Goal: Task Accomplishment & Management: Manage account settings

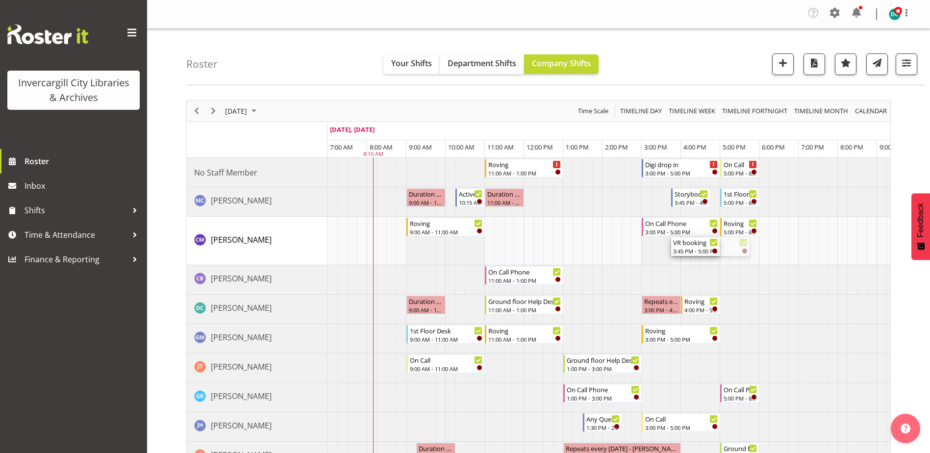
drag, startPoint x: 747, startPoint y: 245, endPoint x: 713, endPoint y: 245, distance: 34.3
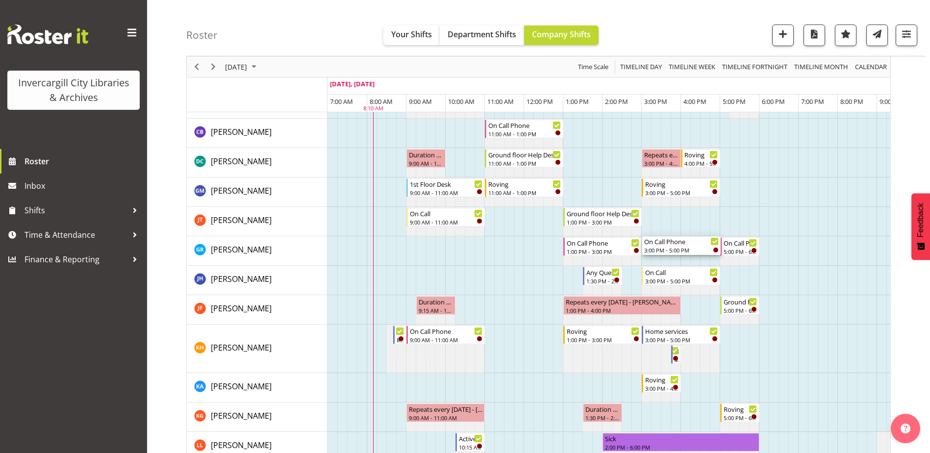
scroll to position [147, 0]
drag, startPoint x: 683, startPoint y: 223, endPoint x: 678, endPoint y: 420, distance: 197.2
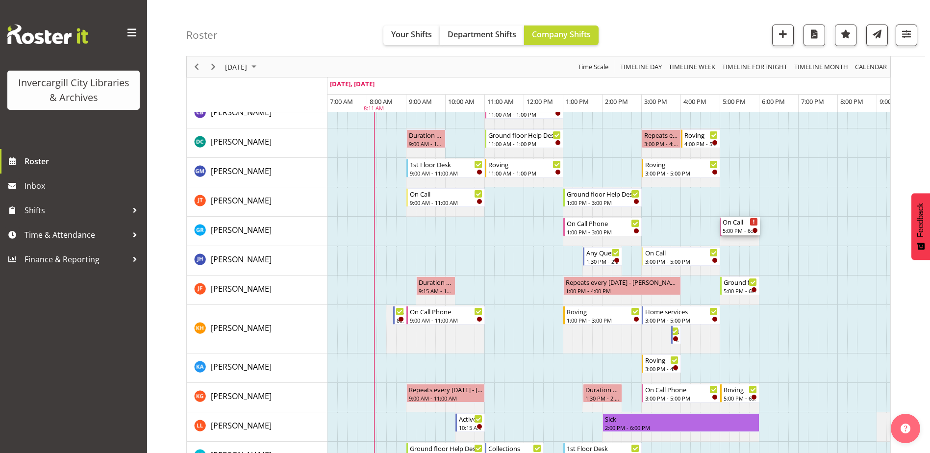
drag, startPoint x: 704, startPoint y: 261, endPoint x: 729, endPoint y: 242, distance: 31.8
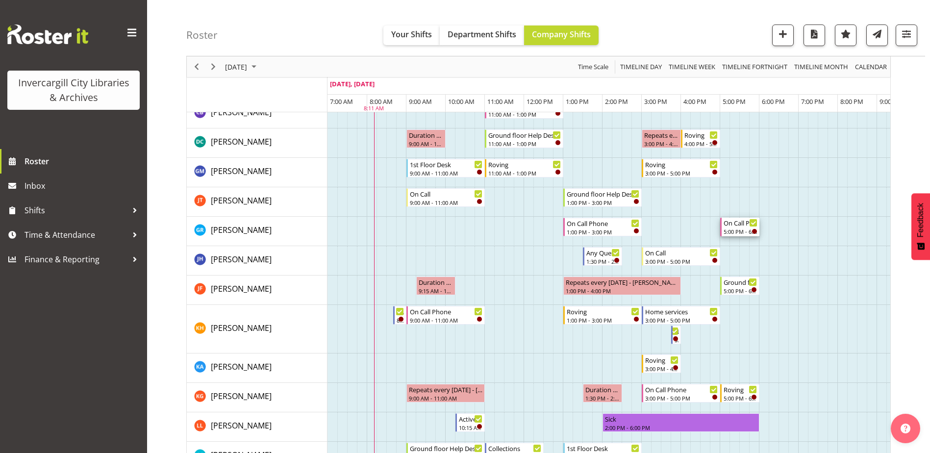
click at [737, 226] on div "On Call Phone" at bounding box center [741, 223] width 34 height 10
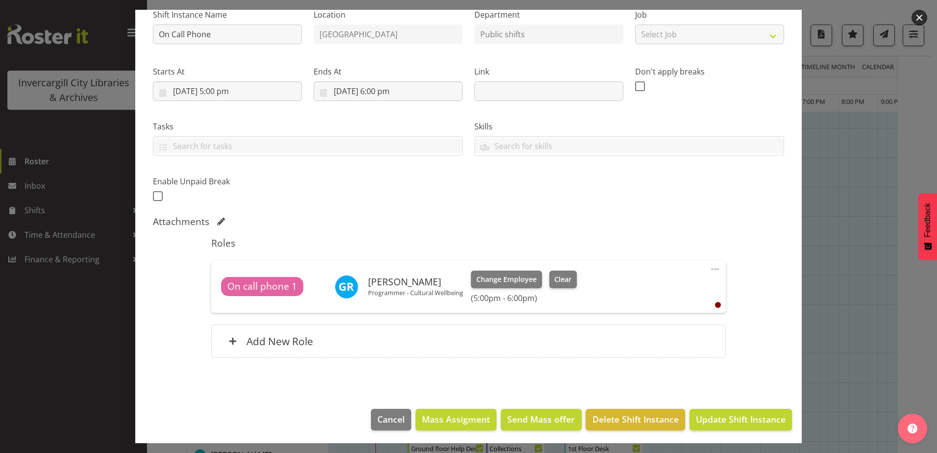
scroll to position [108, 0]
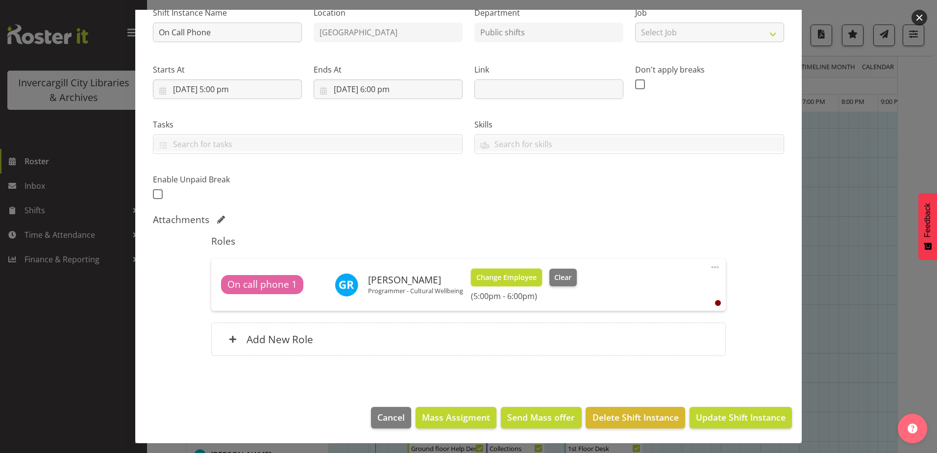
click at [525, 274] on span "Change Employee" at bounding box center [507, 277] width 60 height 11
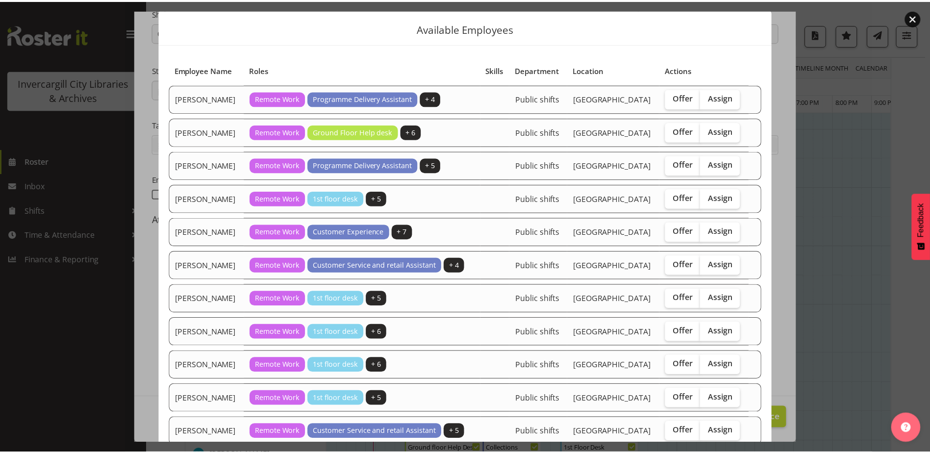
scroll to position [0, 0]
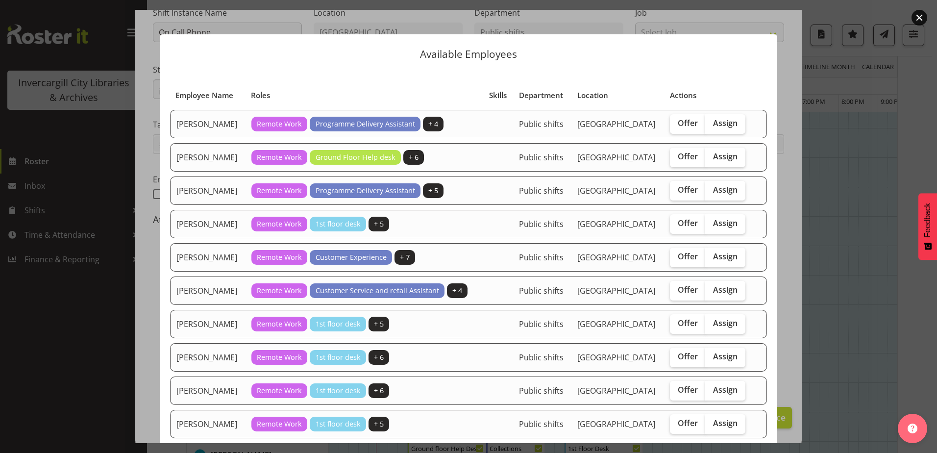
click at [916, 14] on button "button" at bounding box center [920, 18] width 16 height 16
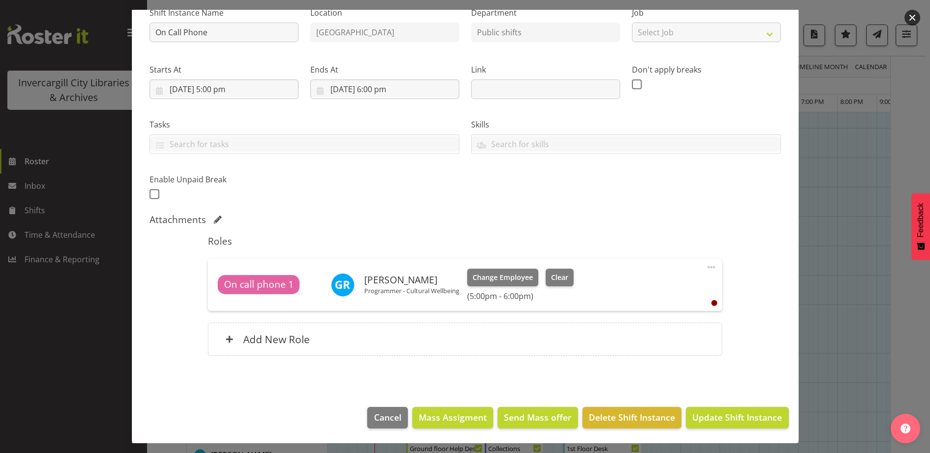
click at [910, 14] on button "button" at bounding box center [913, 18] width 16 height 16
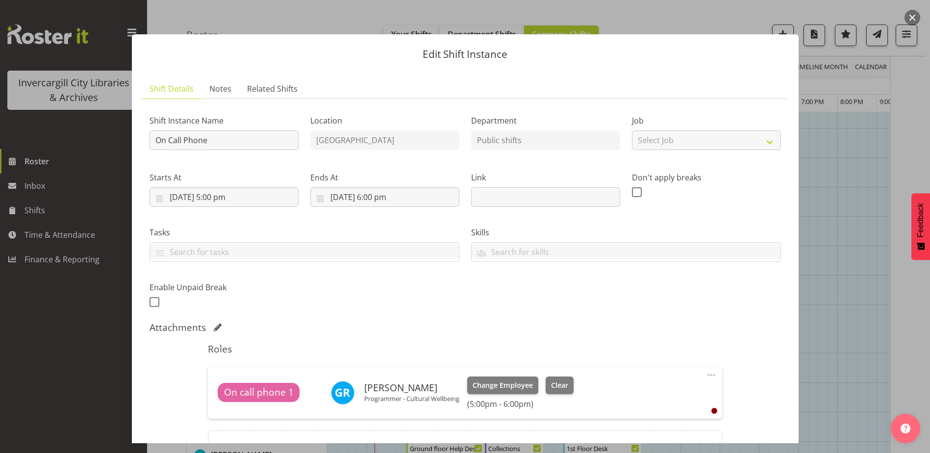
click at [913, 15] on button "button" at bounding box center [913, 18] width 16 height 16
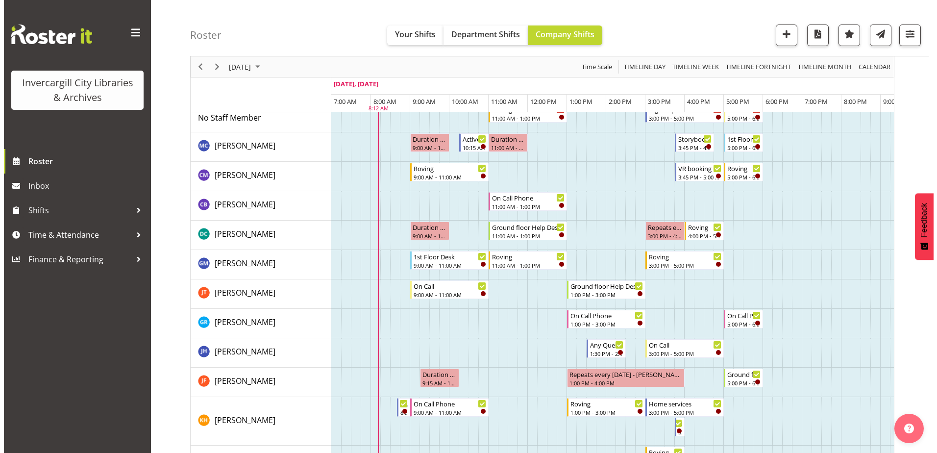
scroll to position [98, 0]
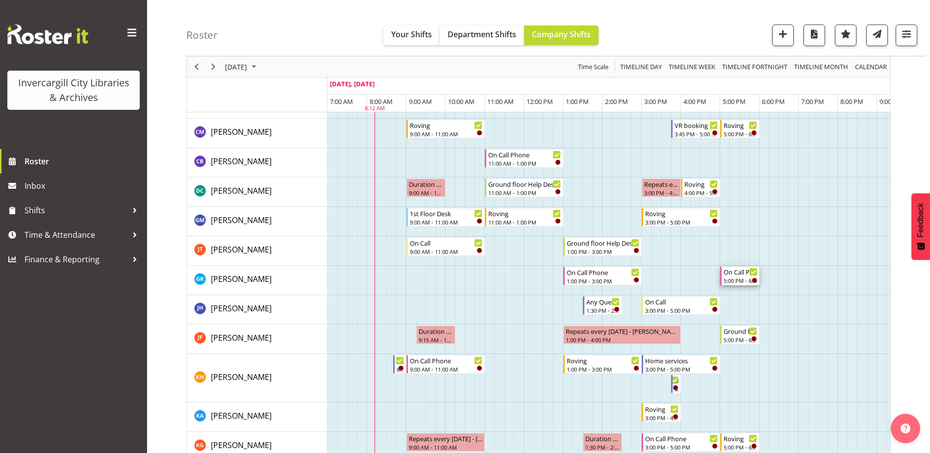
click at [740, 275] on div "On Call Phone" at bounding box center [741, 272] width 34 height 10
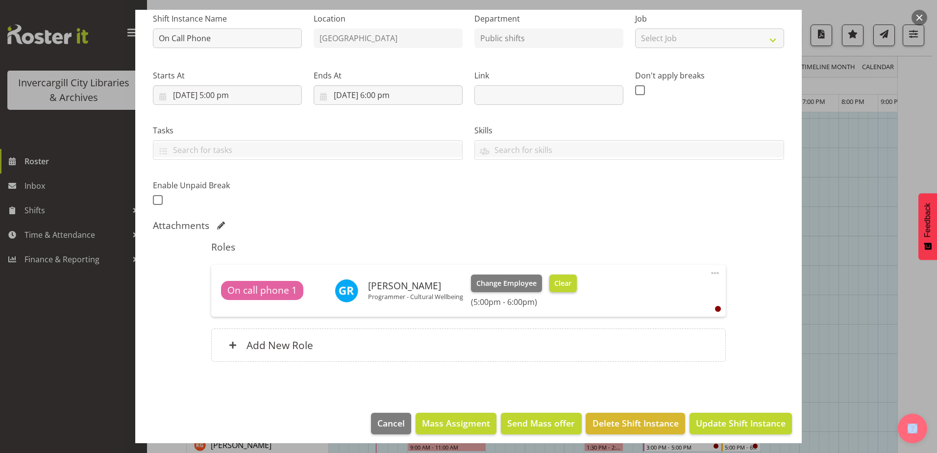
scroll to position [108, 0]
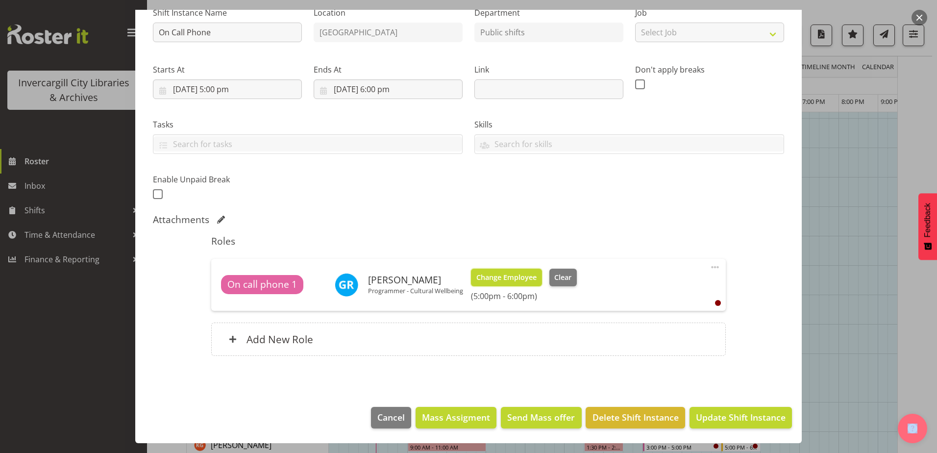
click at [523, 273] on span "Change Employee" at bounding box center [507, 277] width 60 height 11
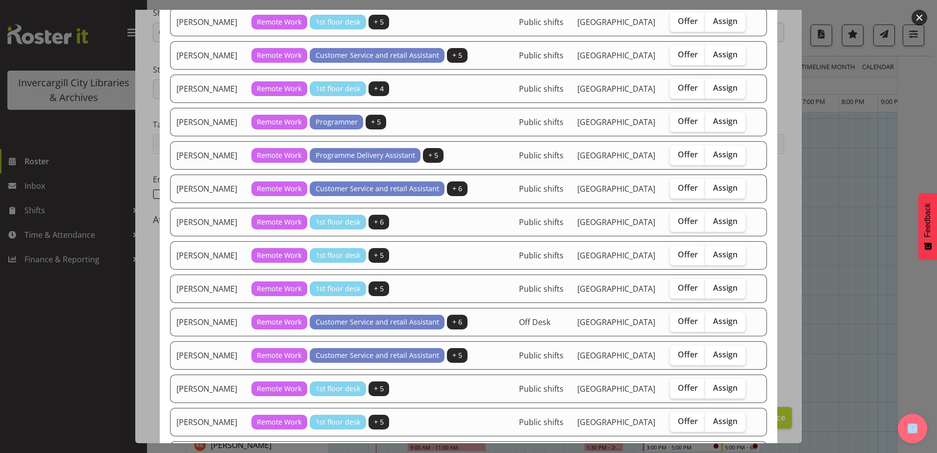
scroll to position [490, 0]
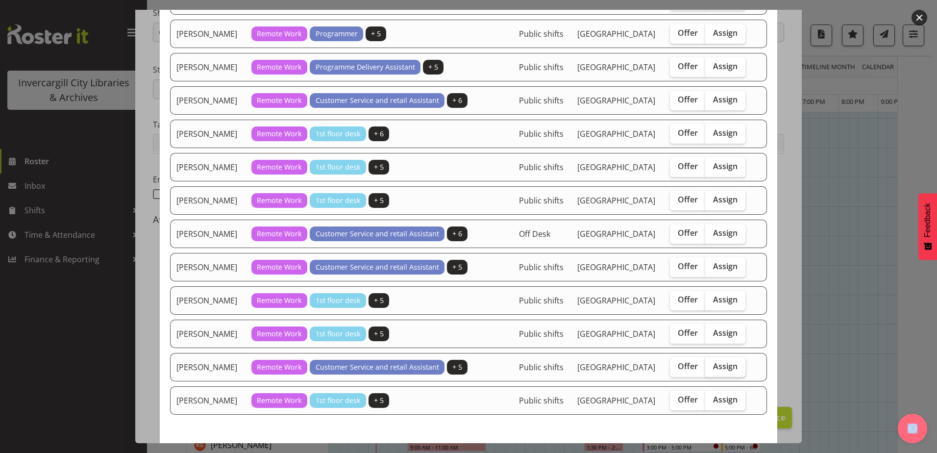
click at [730, 360] on label "Assign" at bounding box center [726, 367] width 40 height 20
click at [712, 363] on input "Assign" at bounding box center [709, 366] width 6 height 6
checkbox input "true"
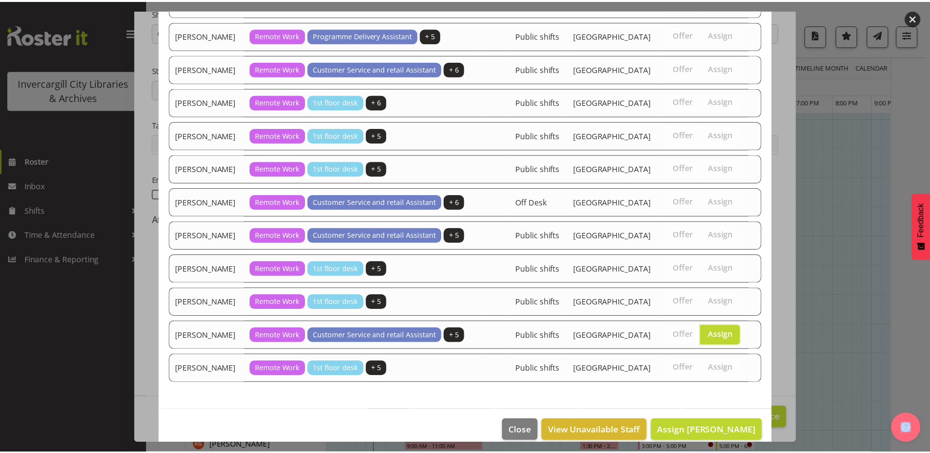
scroll to position [535, 0]
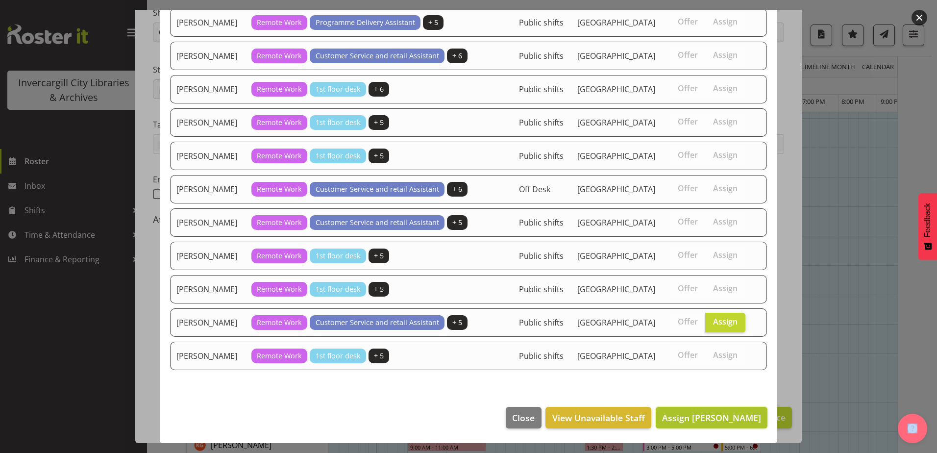
click at [711, 418] on span "Assign [PERSON_NAME]" at bounding box center [711, 418] width 99 height 12
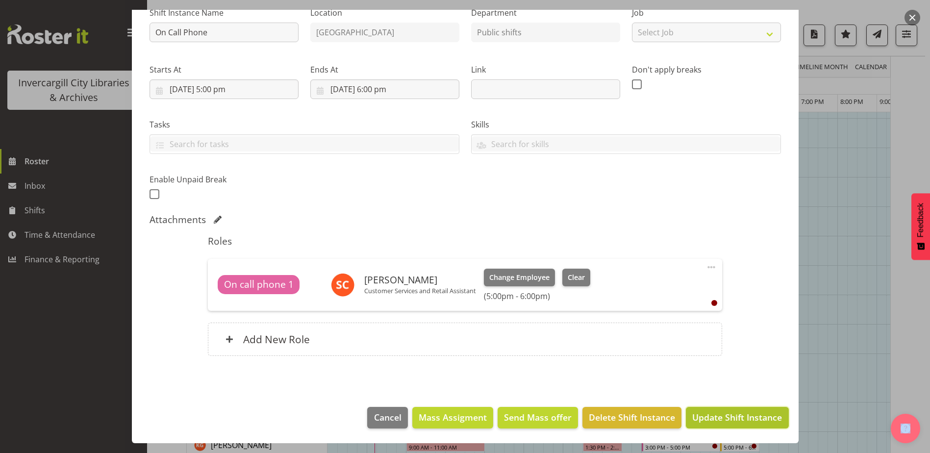
click at [739, 416] on span "Update Shift Instance" at bounding box center [737, 417] width 90 height 13
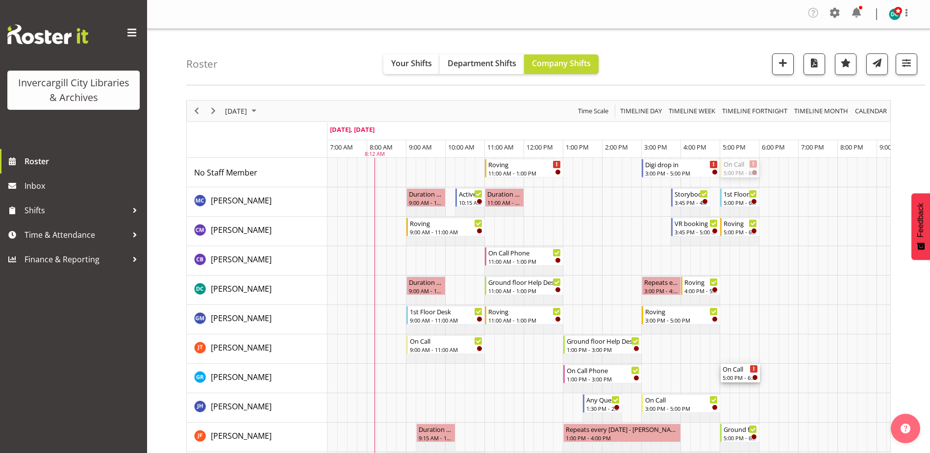
drag, startPoint x: 742, startPoint y: 168, endPoint x: 746, endPoint y: 378, distance: 209.9
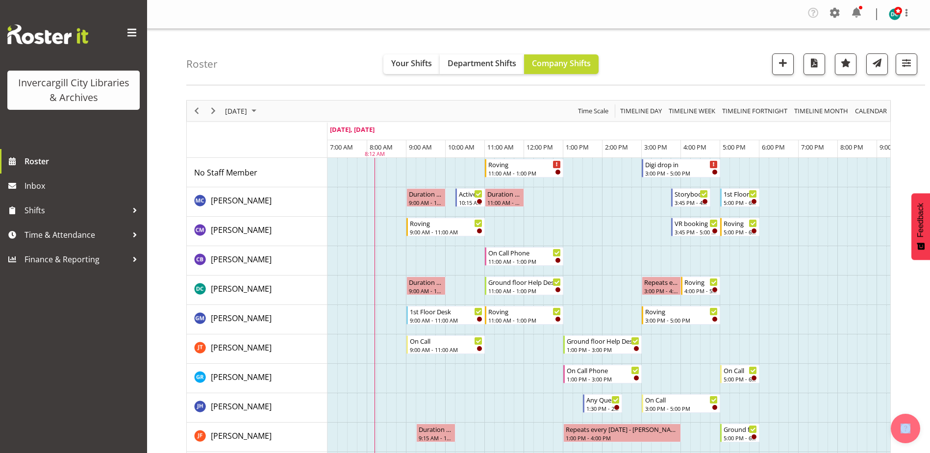
click at [820, 328] on td "Timeline Day of September 9, 2025" at bounding box center [823, 319] width 10 height 29
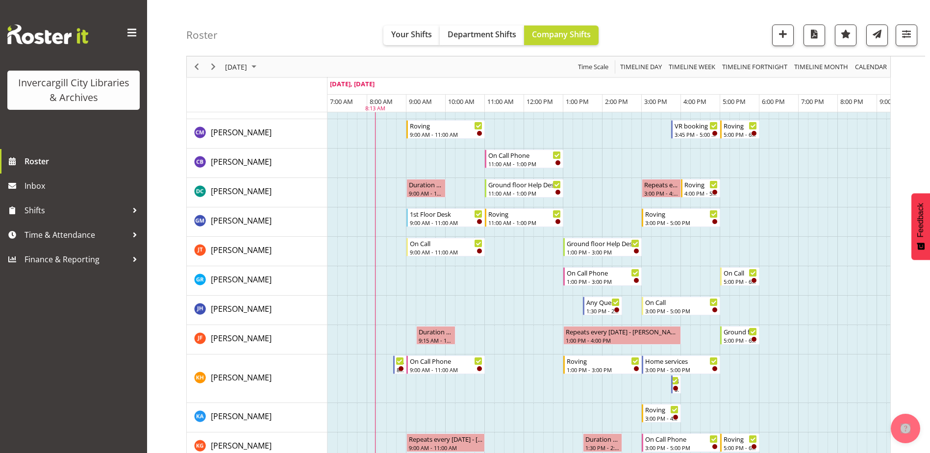
scroll to position [98, 0]
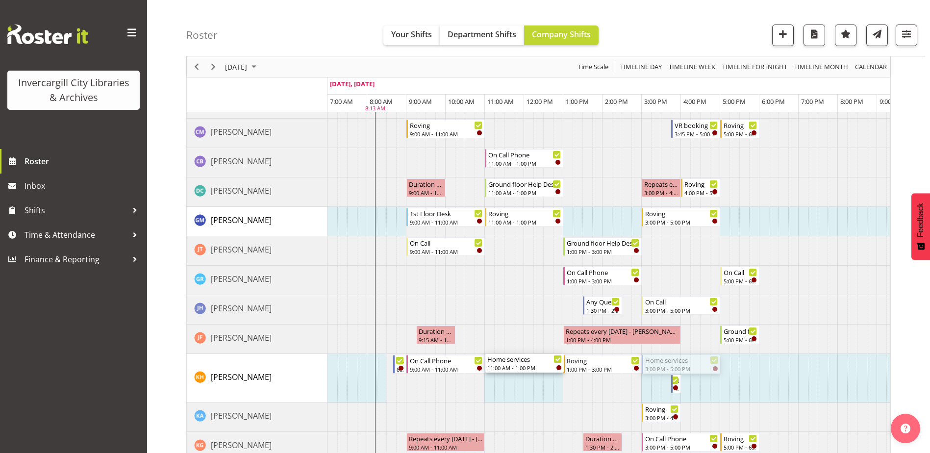
drag, startPoint x: 660, startPoint y: 364, endPoint x: 489, endPoint y: 382, distance: 172.6
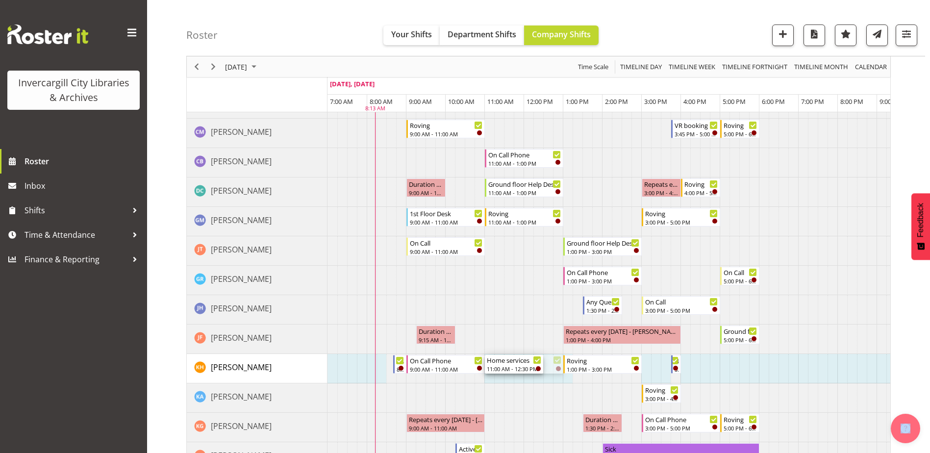
drag, startPoint x: 560, startPoint y: 359, endPoint x: 537, endPoint y: 358, distance: 23.6
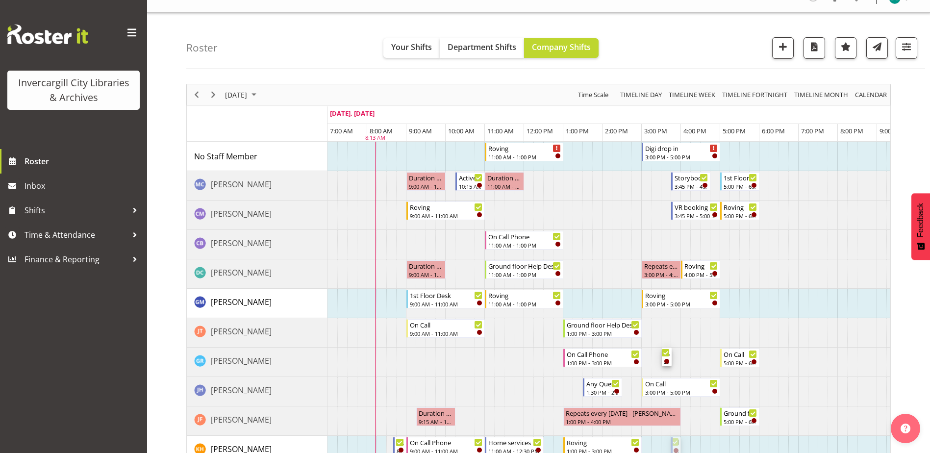
scroll to position [0, 0]
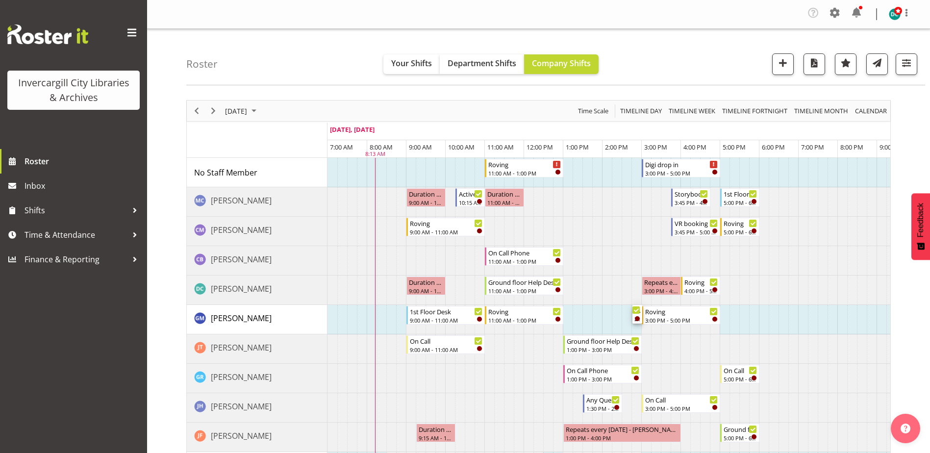
drag, startPoint x: 675, startPoint y: 264, endPoint x: 635, endPoint y: 323, distance: 71.0
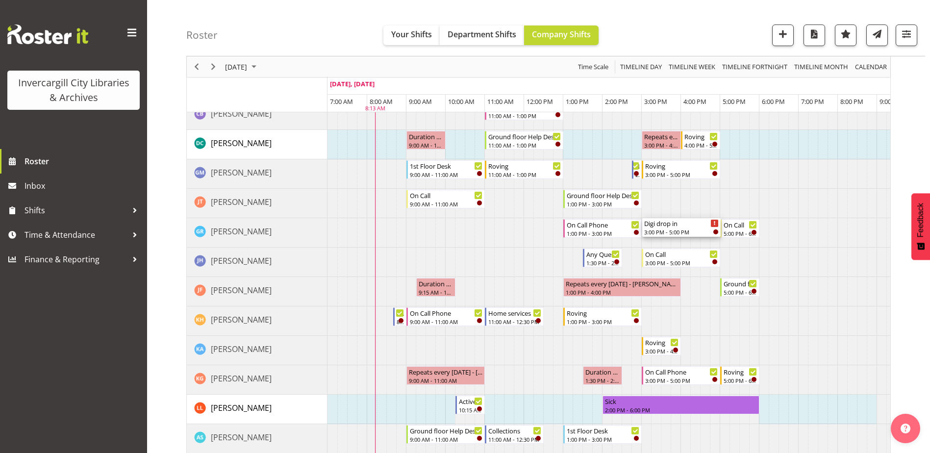
scroll to position [147, 0]
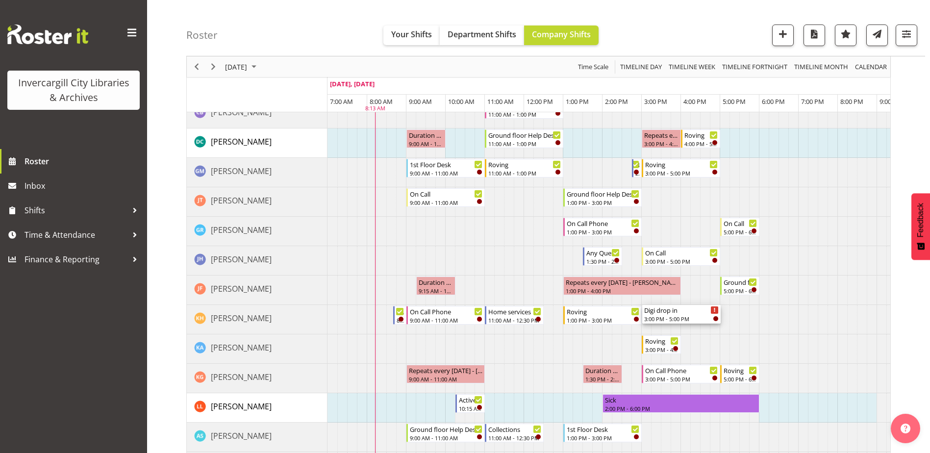
drag, startPoint x: 679, startPoint y: 163, endPoint x: 672, endPoint y: 312, distance: 148.7
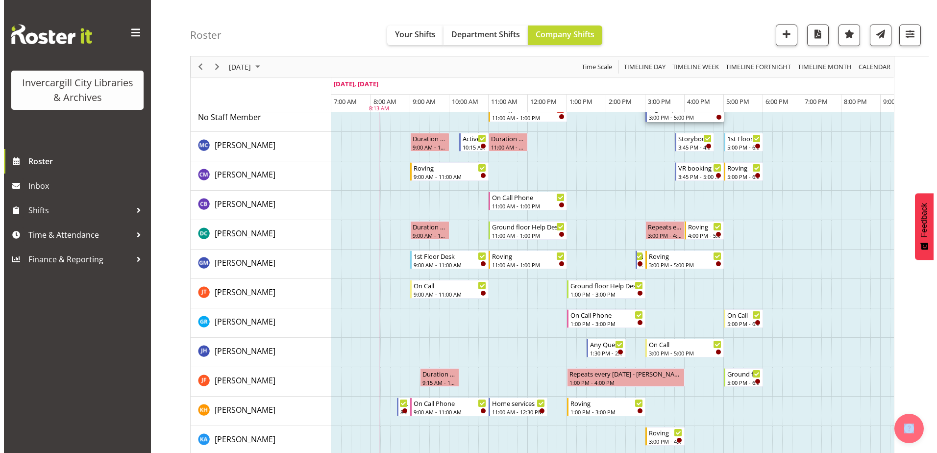
scroll to position [0, 0]
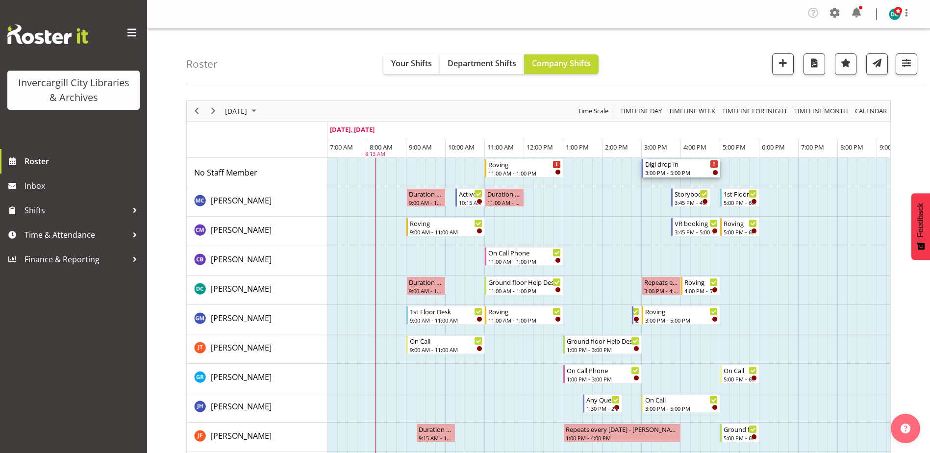
click at [684, 170] on div "3:00 PM - 5:00 PM" at bounding box center [681, 173] width 73 height 8
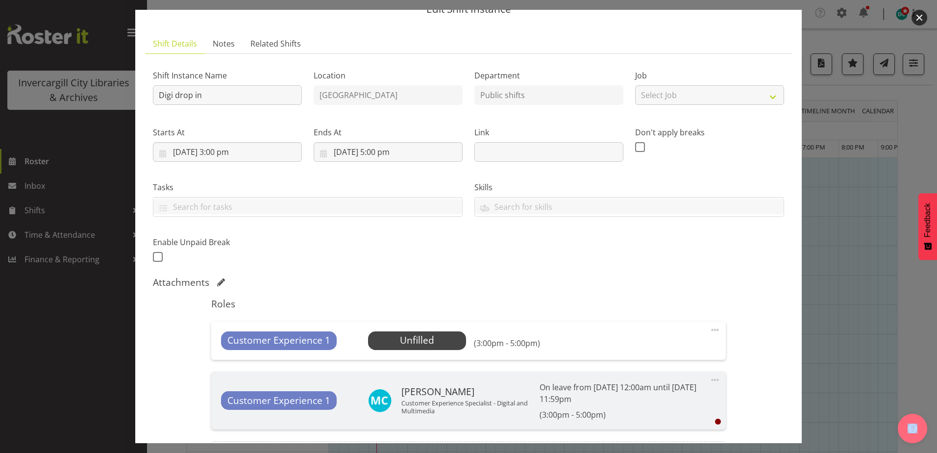
scroll to position [147, 0]
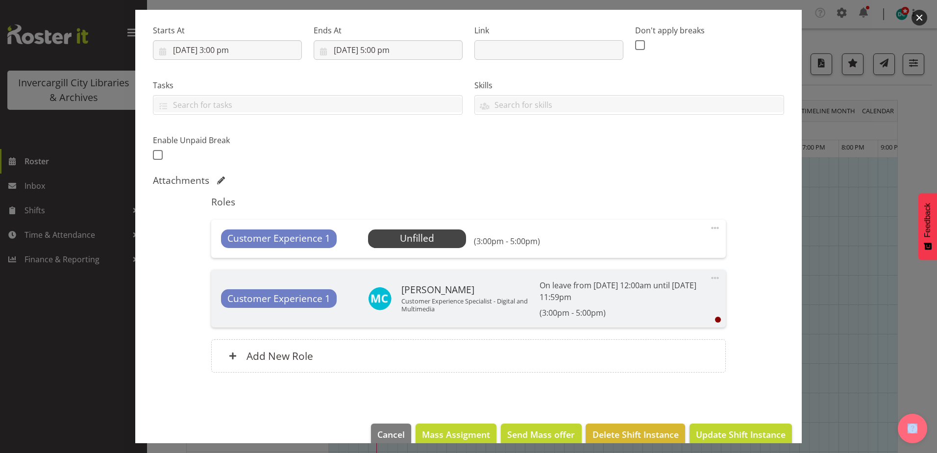
click at [709, 228] on span at bounding box center [715, 228] width 12 height 12
click at [647, 288] on link "Delete" at bounding box center [674, 287] width 94 height 18
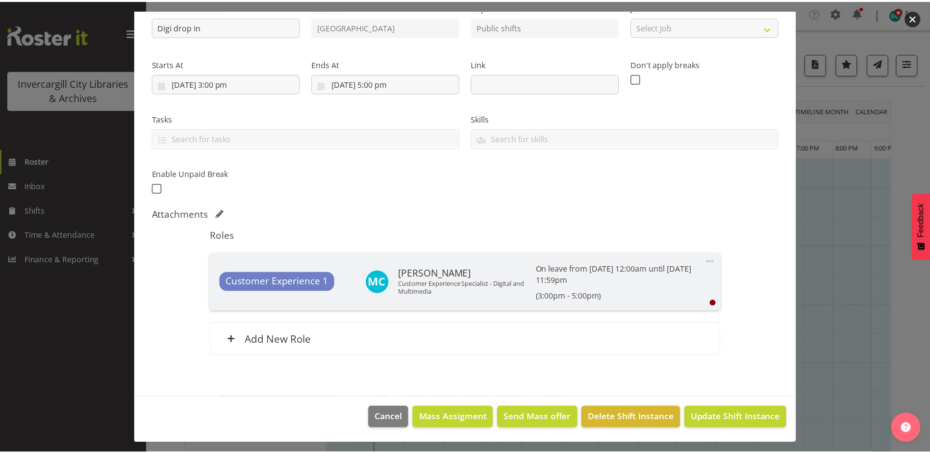
scroll to position [114, 0]
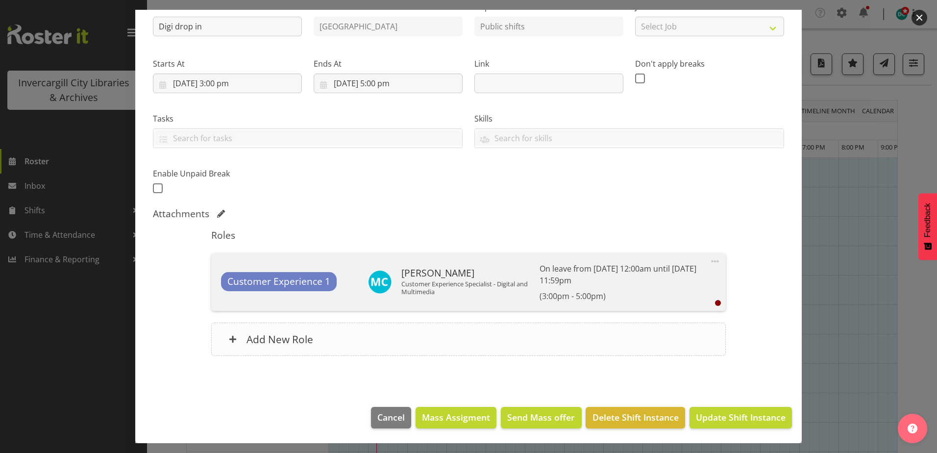
click at [351, 346] on div "Add New Role" at bounding box center [468, 339] width 514 height 33
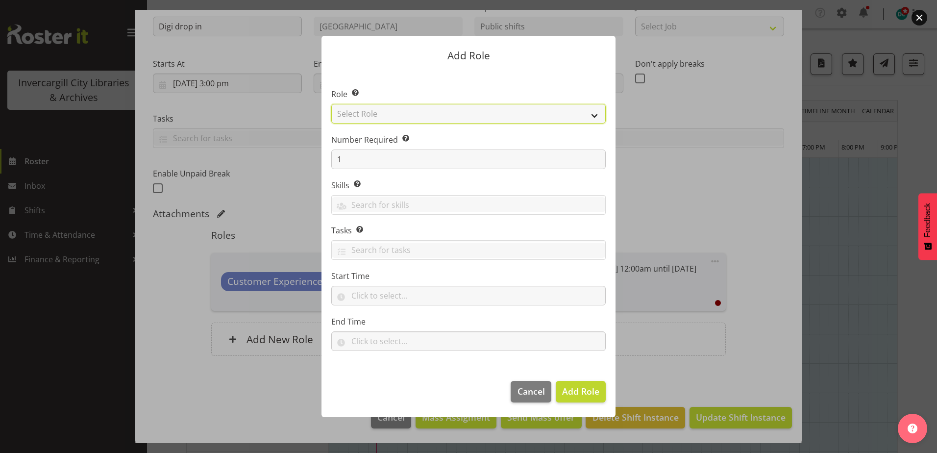
click at [381, 106] on select "Select Role 1st floor desk AQ operator Business Support Team member Casual Cust…" at bounding box center [468, 114] width 275 height 20
select select "1515"
click at [331, 104] on select "Select Role 1st floor desk AQ operator Business Support Team member Casual Cust…" at bounding box center [468, 114] width 275 height 20
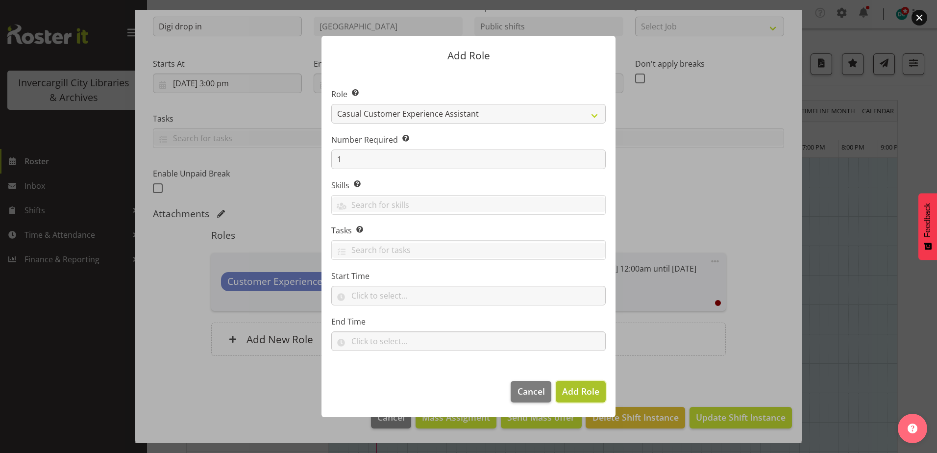
click at [566, 390] on span "Add Role" at bounding box center [580, 391] width 37 height 12
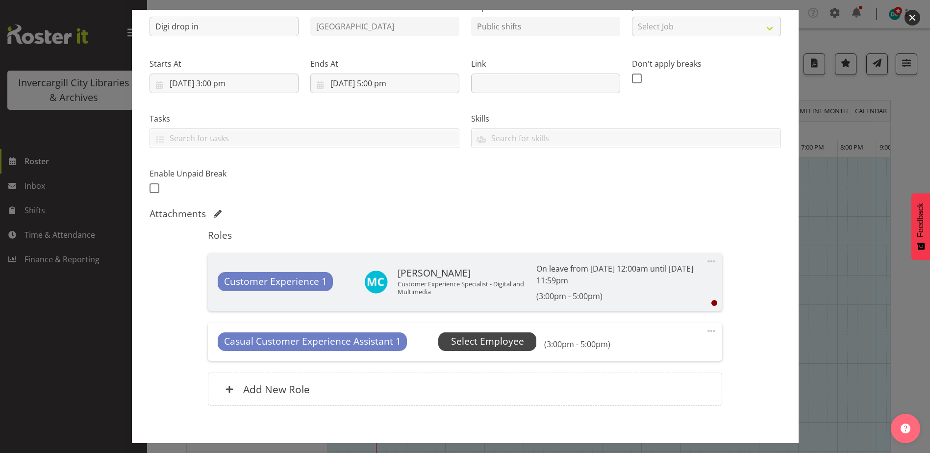
click at [475, 336] on span "Select Employee" at bounding box center [487, 341] width 73 height 14
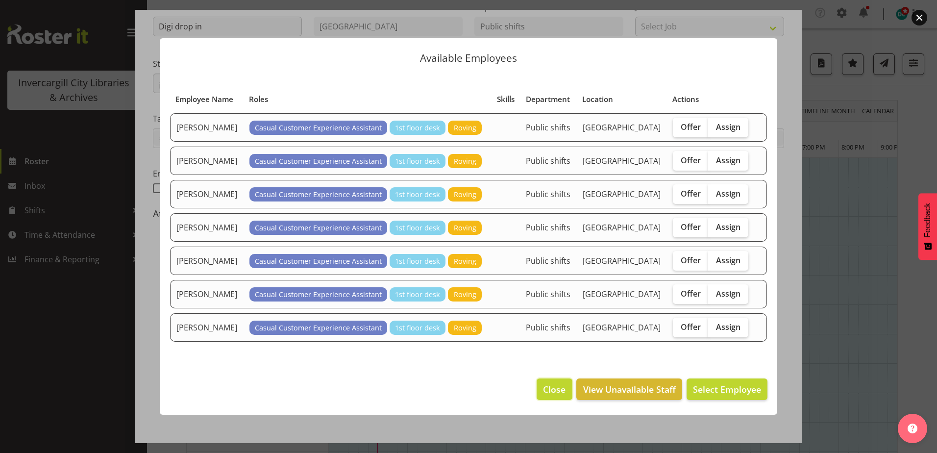
click at [559, 388] on span "Close" at bounding box center [554, 389] width 23 height 13
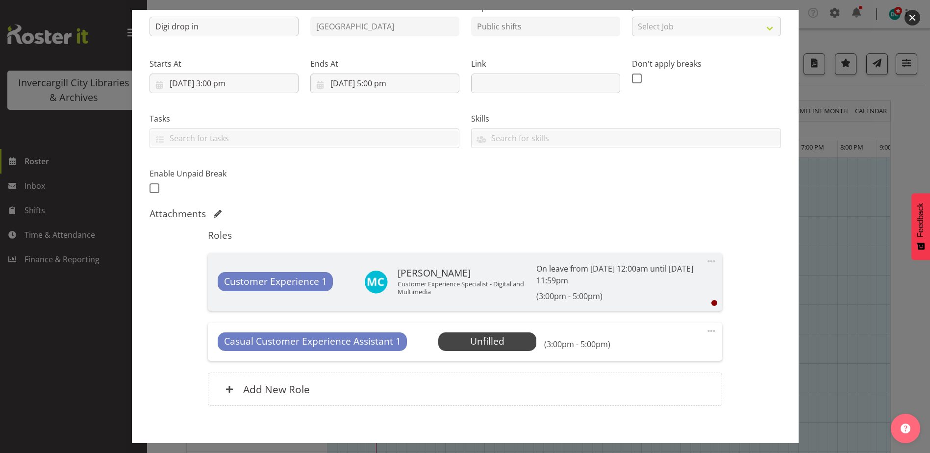
click at [711, 327] on div "Casual Customer Experience Assistant 1 Unfilled Select Employee (3:00pm - 5:00p…" at bounding box center [465, 342] width 514 height 38
click at [706, 331] on span at bounding box center [712, 331] width 12 height 12
click at [639, 394] on link "Delete" at bounding box center [670, 390] width 94 height 18
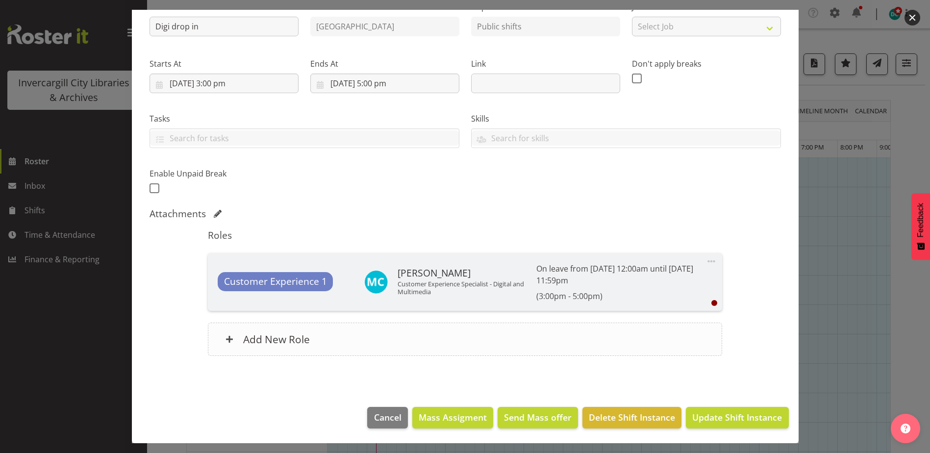
click at [450, 351] on div "Add New Role" at bounding box center [465, 339] width 514 height 33
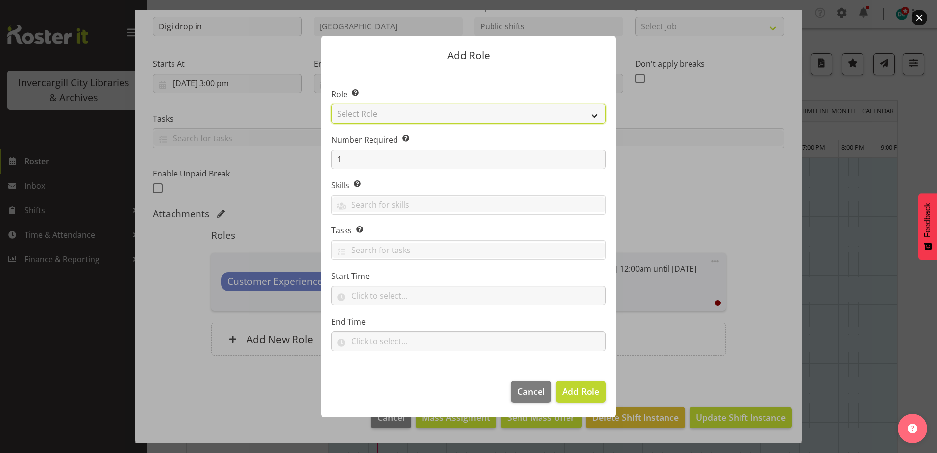
click at [393, 108] on select "Select Role 1st floor desk AQ operator Business Support Team member Casual Cust…" at bounding box center [468, 114] width 275 height 20
select select "1535"
click at [331, 104] on select "Select Role 1st floor desk AQ operator Business Support Team member Casual Cust…" at bounding box center [468, 114] width 275 height 20
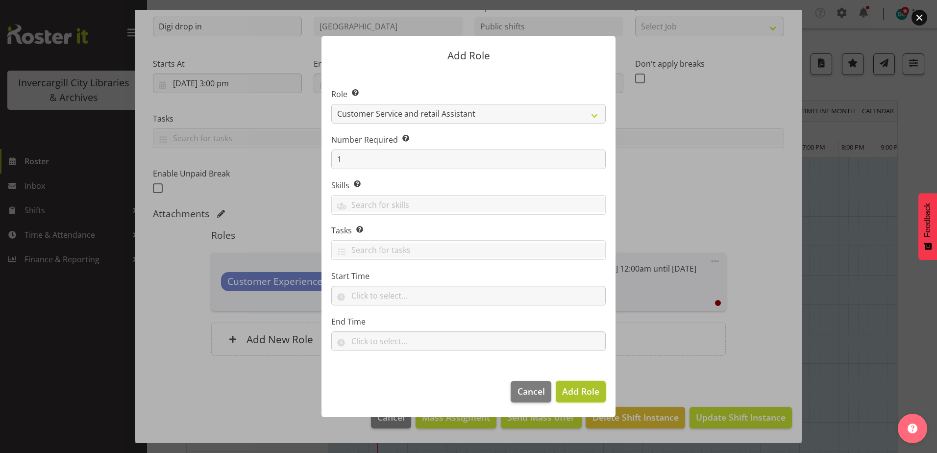
click at [585, 391] on span "Add Role" at bounding box center [580, 391] width 37 height 12
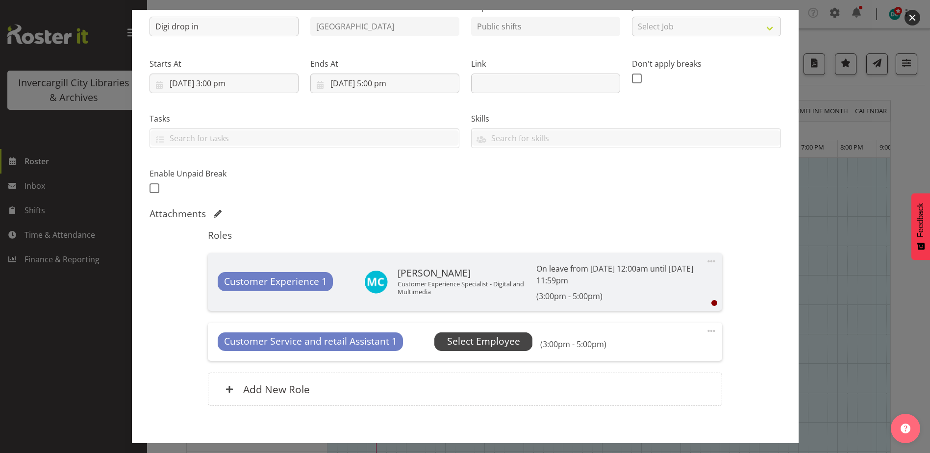
click at [455, 340] on span "Select Employee" at bounding box center [483, 341] width 73 height 14
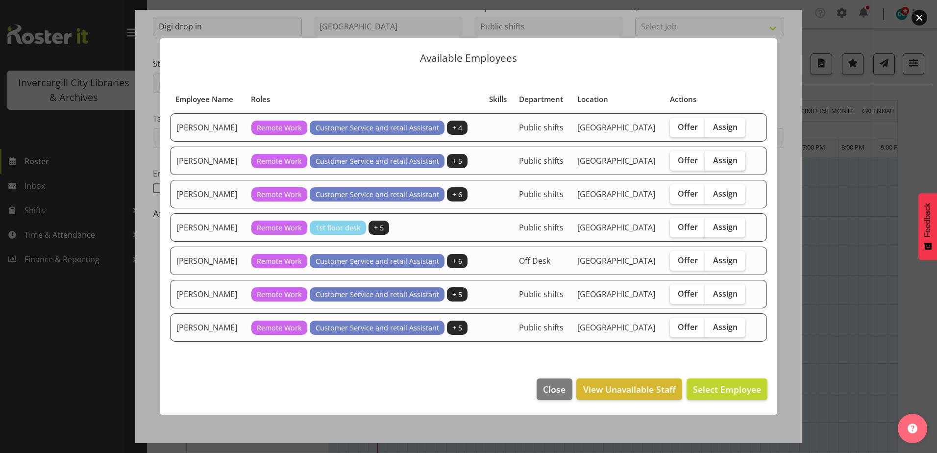
click at [732, 162] on span "Assign" at bounding box center [725, 160] width 25 height 10
click at [712, 162] on input "Assign" at bounding box center [709, 160] width 6 height 6
checkbox input "true"
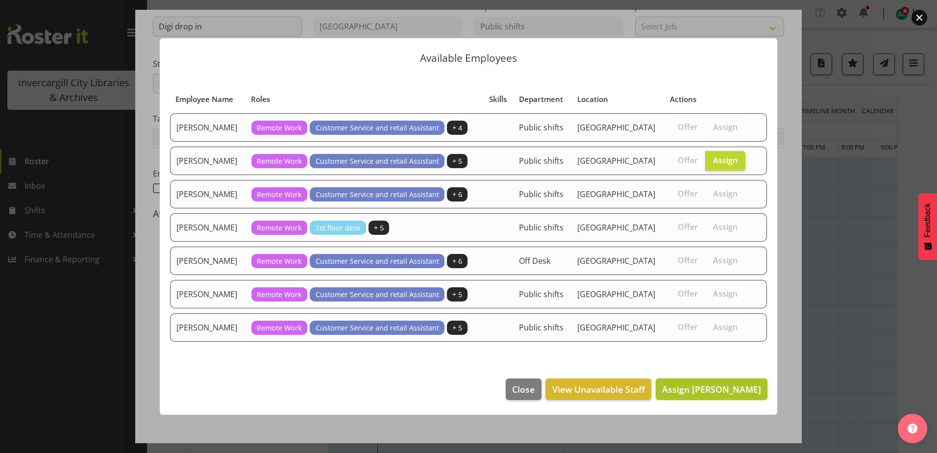
drag, startPoint x: 718, startPoint y: 391, endPoint x: 721, endPoint y: 398, distance: 7.7
click at [720, 392] on span "Assign [PERSON_NAME]" at bounding box center [711, 389] width 99 height 12
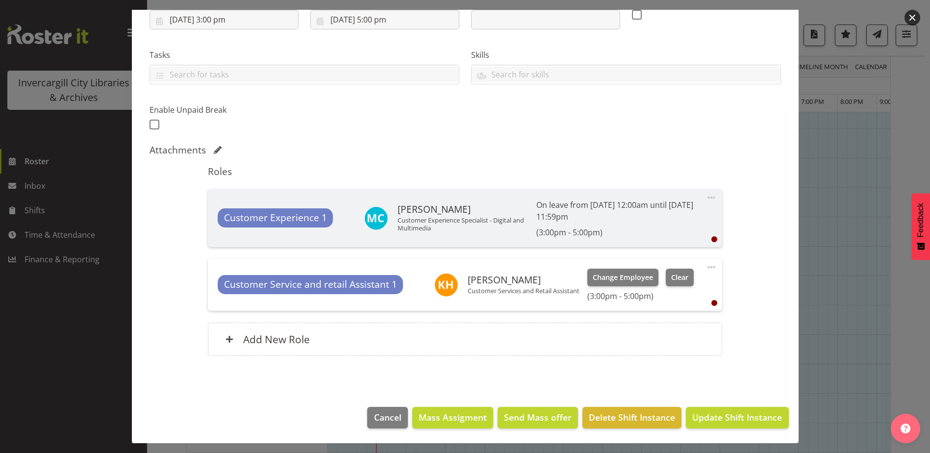
scroll to position [147, 0]
click at [734, 418] on span "Update Shift Instance" at bounding box center [737, 417] width 90 height 13
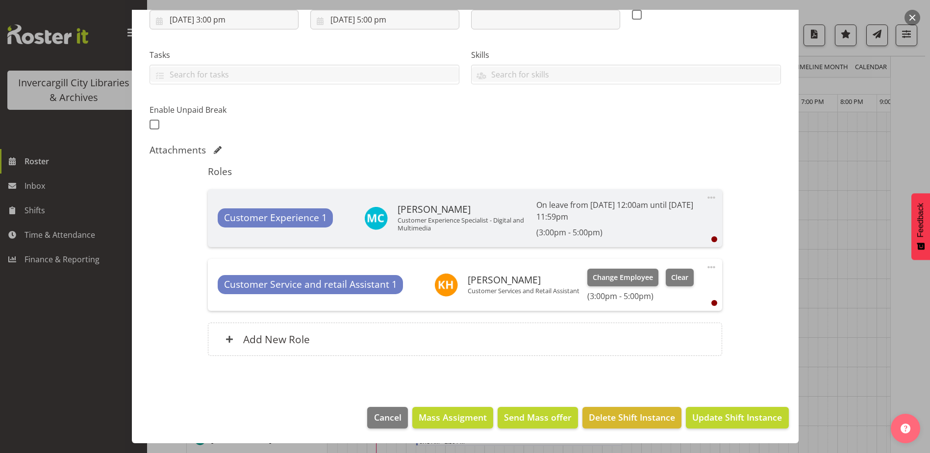
scroll to position [343, 0]
click at [697, 413] on span "Update Shift Instance" at bounding box center [737, 417] width 90 height 13
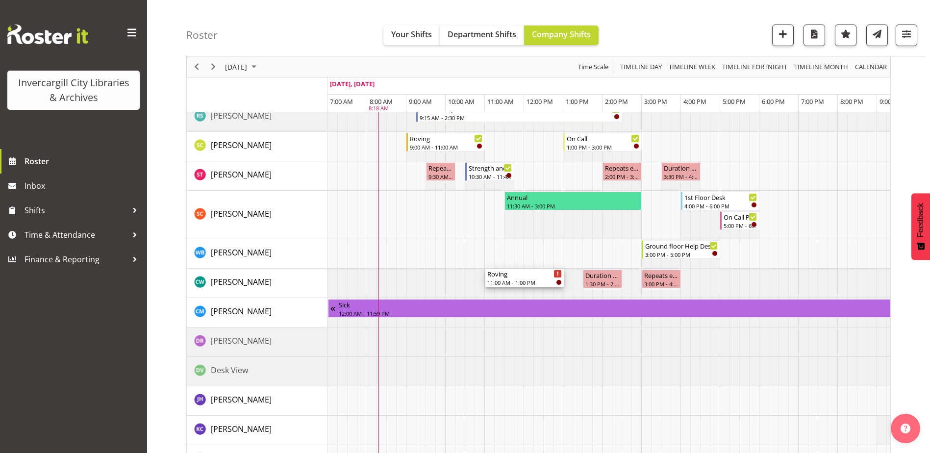
scroll to position [588, 0]
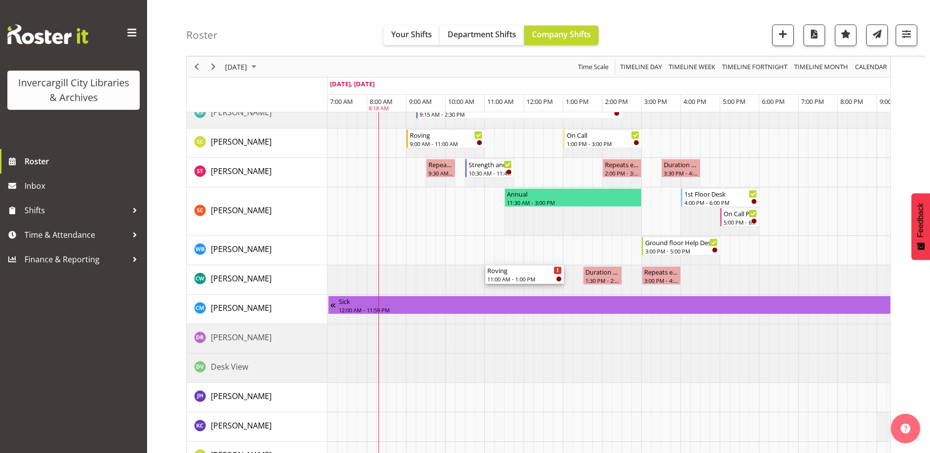
drag, startPoint x: 499, startPoint y: 248, endPoint x: 502, endPoint y: 280, distance: 32.5
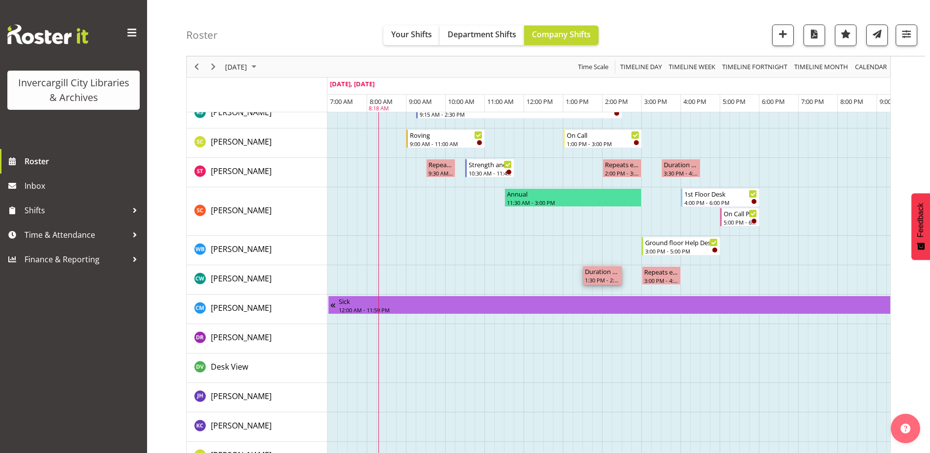
click at [605, 277] on div "1:30 PM - 2:30 PM" at bounding box center [602, 280] width 35 height 8
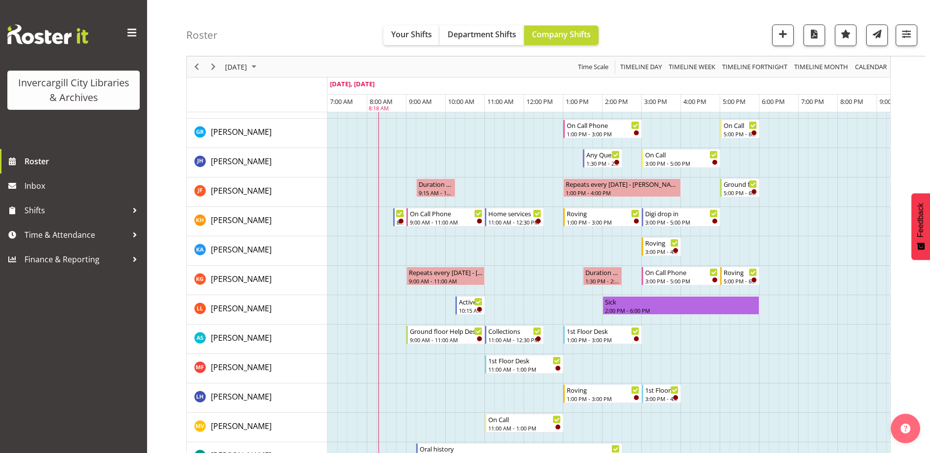
scroll to position [539, 0]
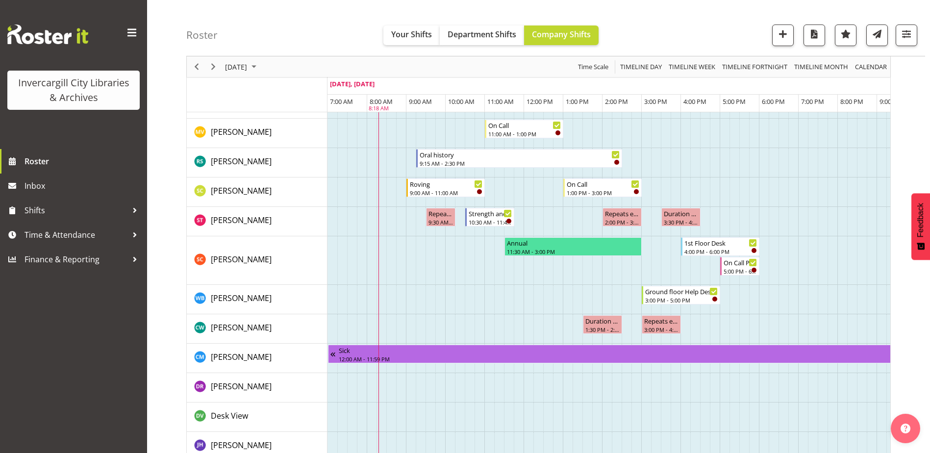
click at [592, 375] on td "Timeline Day of September 9, 2025" at bounding box center [587, 387] width 10 height 29
click at [607, 322] on div "Duration 1 hours - [PERSON_NAME]" at bounding box center [602, 320] width 35 height 10
click at [607, 321] on div "Duration 1 hours - [PERSON_NAME]" at bounding box center [602, 320] width 35 height 10
click at [364, 231] on td "Timeline Day of September 9, 2025" at bounding box center [362, 221] width 10 height 29
click at [596, 327] on div "1:30 PM - 2:30 PM" at bounding box center [602, 329] width 35 height 8
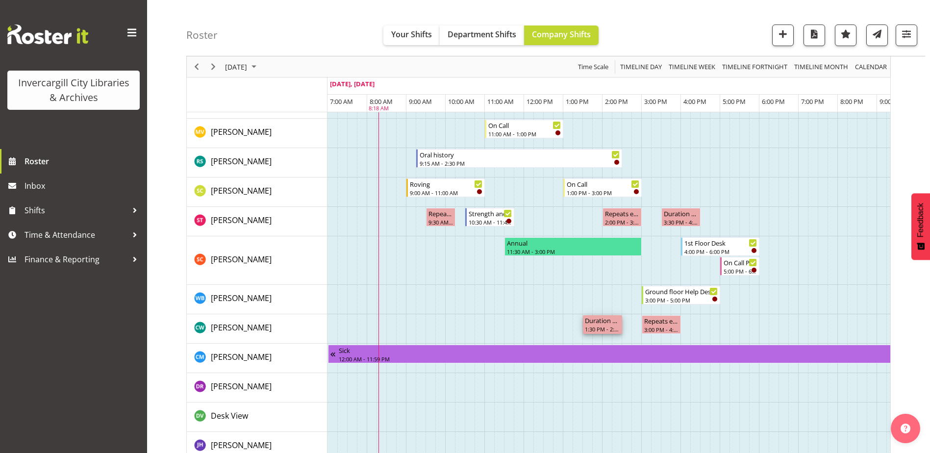
click at [596, 327] on div "1:30 PM - 2:30 PM" at bounding box center [602, 329] width 35 height 8
click at [609, 323] on div "Duration 1 hours - [PERSON_NAME]" at bounding box center [602, 320] width 35 height 10
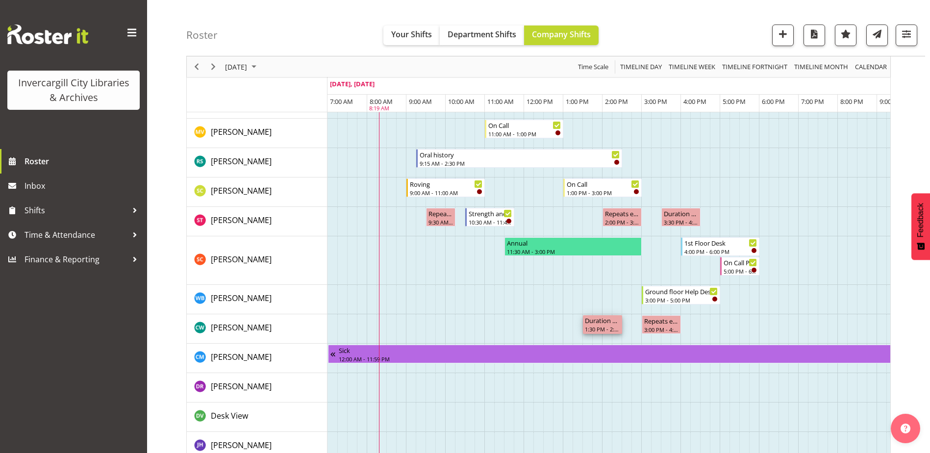
click at [601, 328] on div "1:30 PM - 2:30 PM" at bounding box center [602, 329] width 35 height 8
click at [602, 329] on div "1:30 PM - 2:30 PM" at bounding box center [602, 329] width 35 height 8
click at [47, 235] on span "Time & Attendance" at bounding box center [76, 235] width 103 height 15
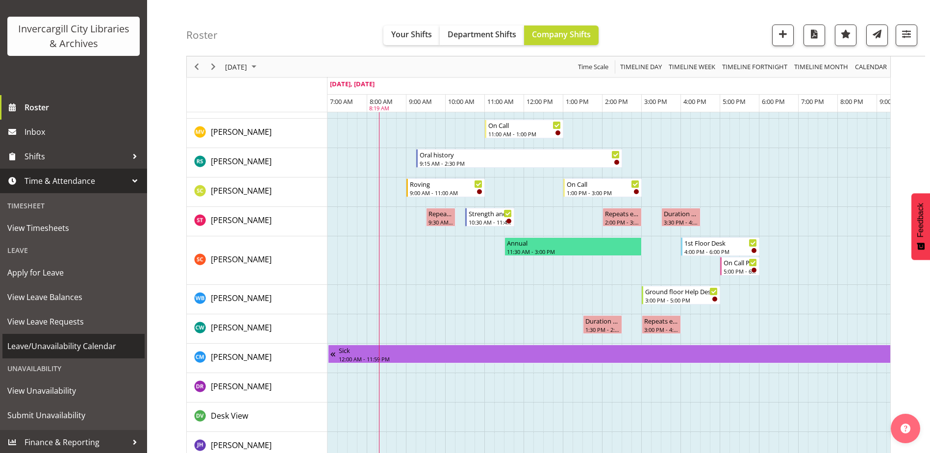
scroll to position [55, 0]
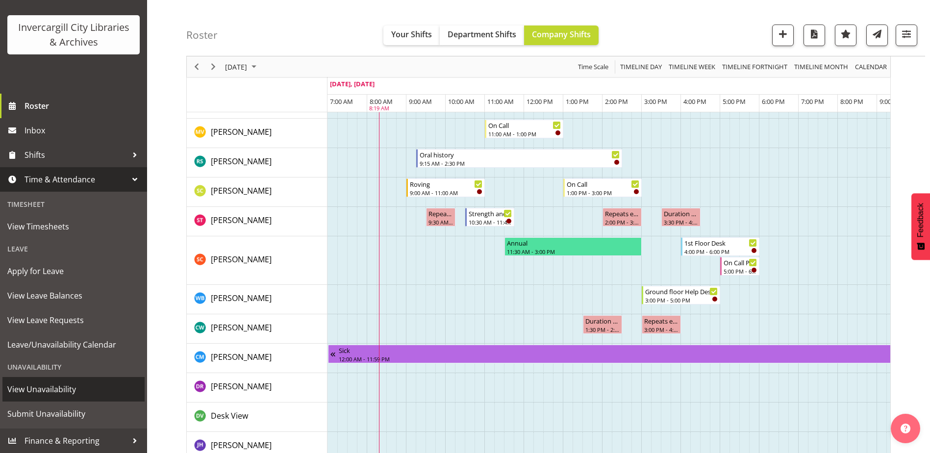
click at [36, 392] on span "View Unavailability" at bounding box center [73, 389] width 132 height 15
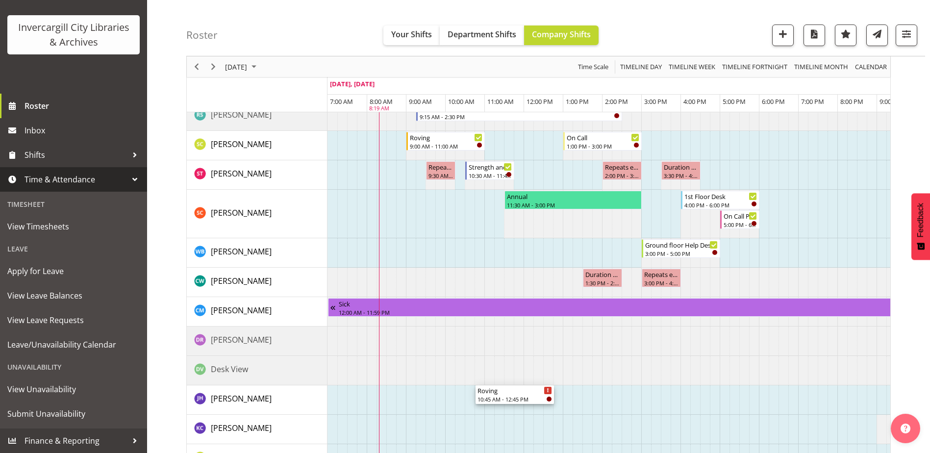
scroll to position [588, 0]
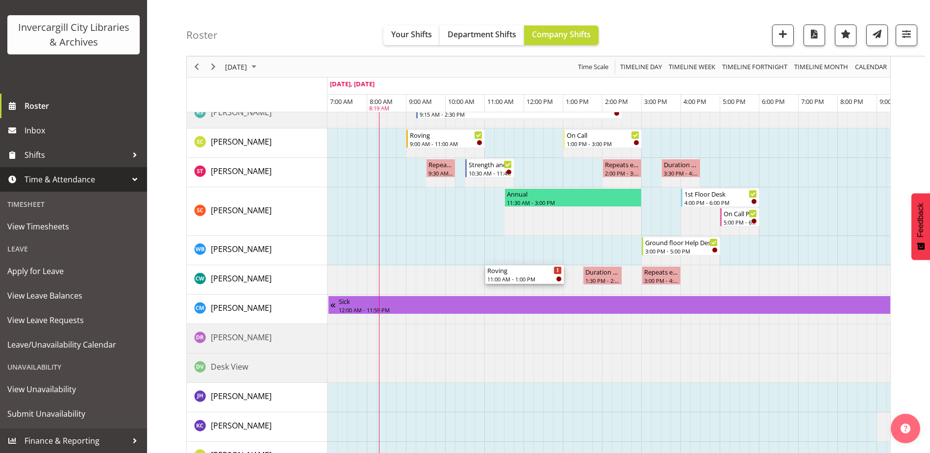
drag, startPoint x: 517, startPoint y: 168, endPoint x: 563, endPoint y: 288, distance: 128.2
click at [563, 288] on div "Roving 11:00 AM - 1:00 PM Duration 1 hours - [GEOGRAPHIC_DATA][PERSON_NAME] 9:0…" at bounding box center [609, 153] width 563 height 1166
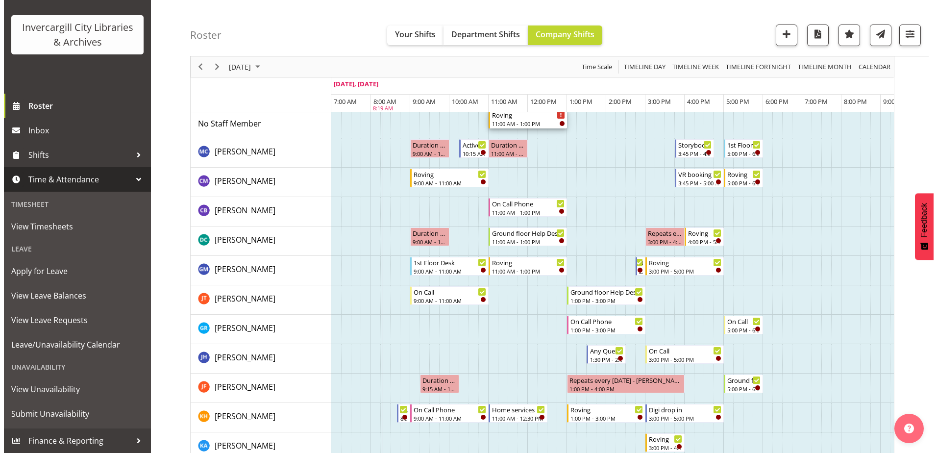
scroll to position [0, 0]
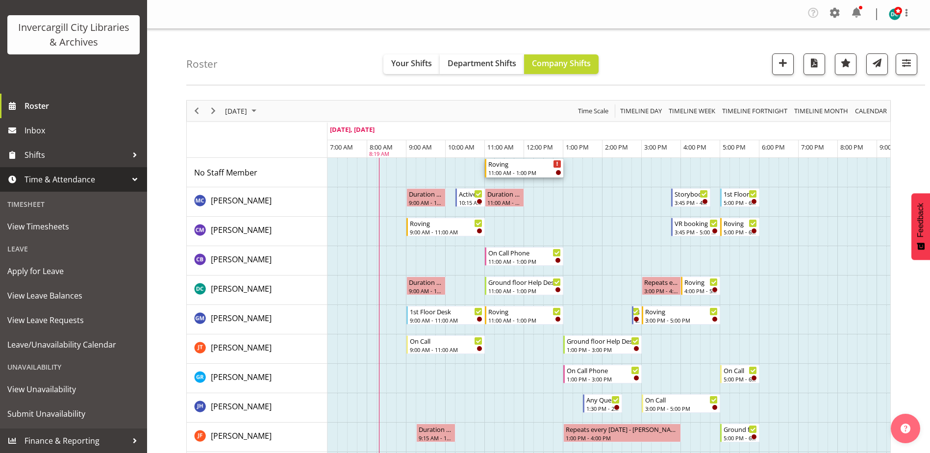
click at [513, 169] on div "11:00 AM - 1:00 PM" at bounding box center [524, 173] width 73 height 8
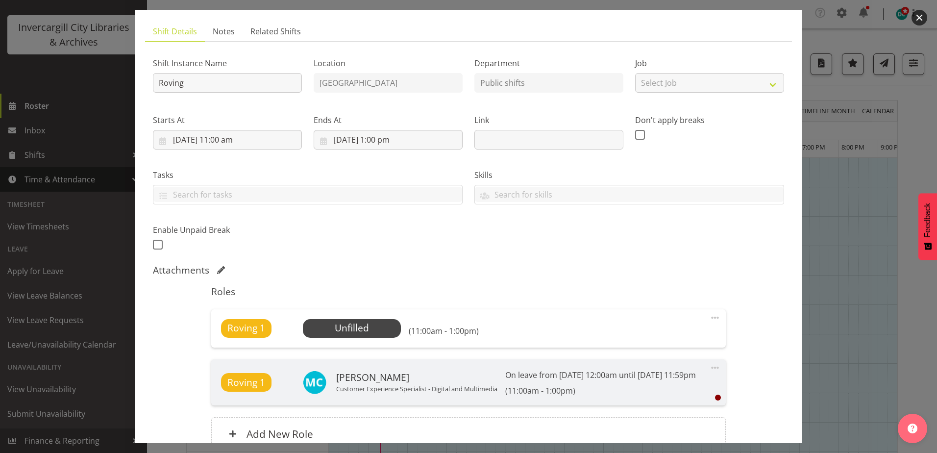
scroll to position [147, 0]
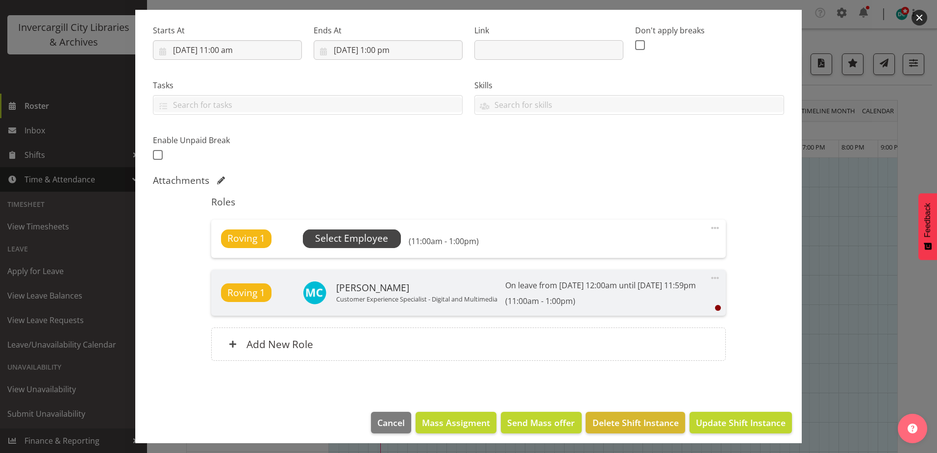
click at [361, 240] on span "Select Employee" at bounding box center [351, 238] width 73 height 14
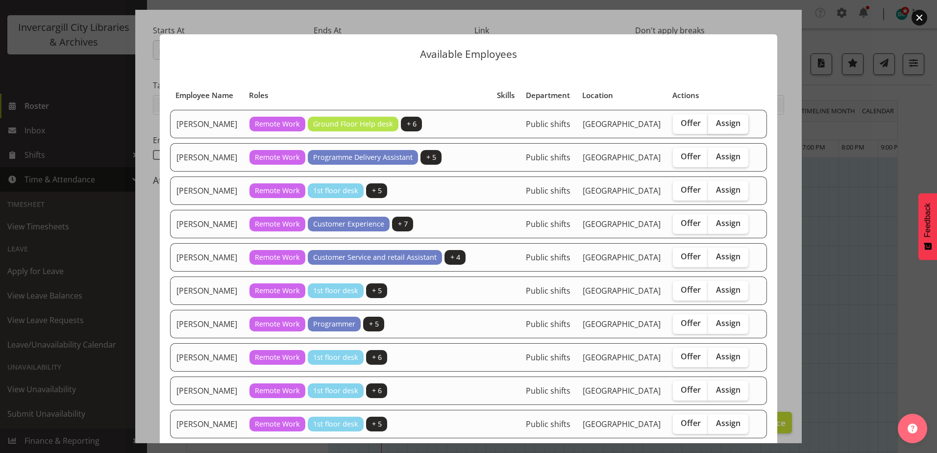
click at [719, 126] on span "Assign" at bounding box center [728, 123] width 25 height 10
click at [715, 126] on input "Assign" at bounding box center [712, 123] width 6 height 6
checkbox input "true"
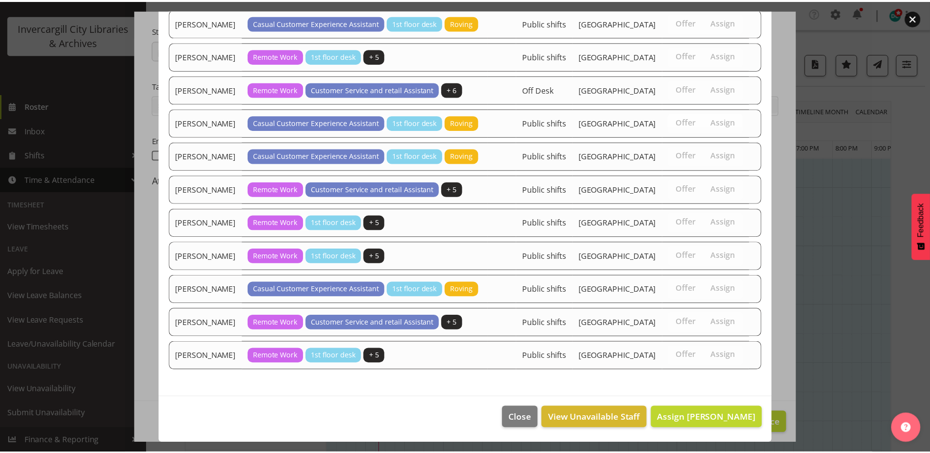
scroll to position [927, 0]
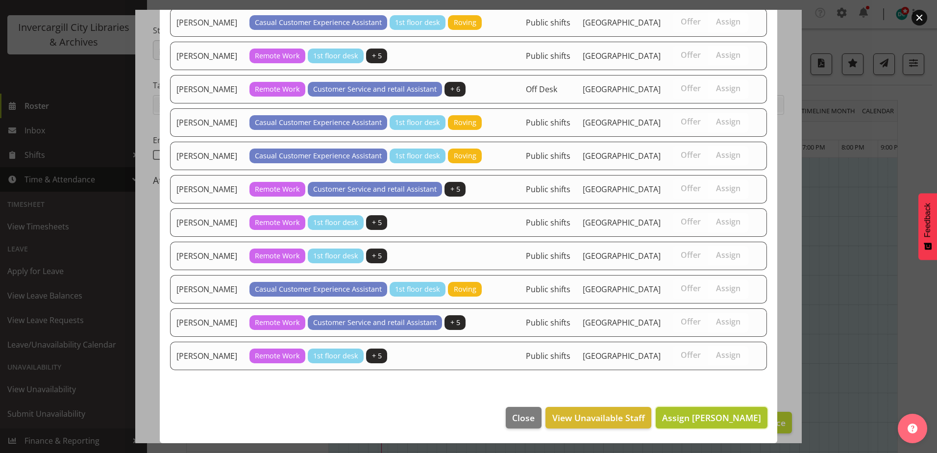
click at [693, 421] on span "Assign [PERSON_NAME]" at bounding box center [711, 418] width 99 height 12
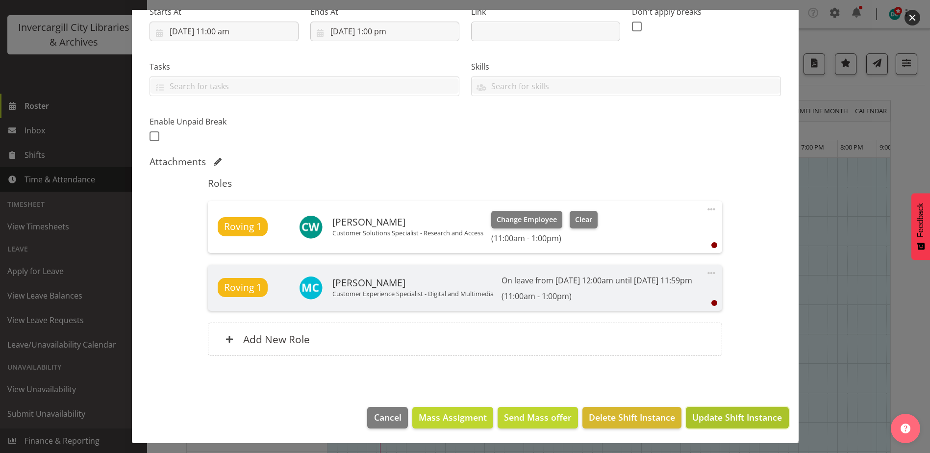
click at [717, 417] on span "Update Shift Instance" at bounding box center [737, 417] width 90 height 13
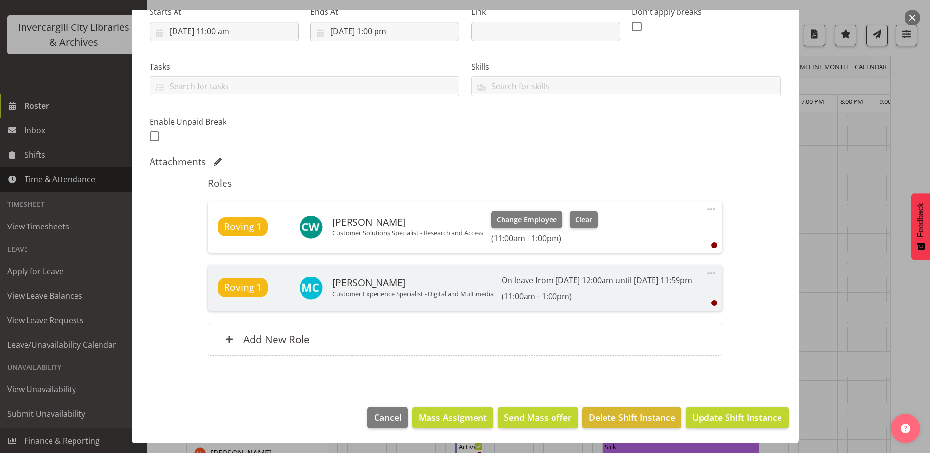
scroll to position [196, 0]
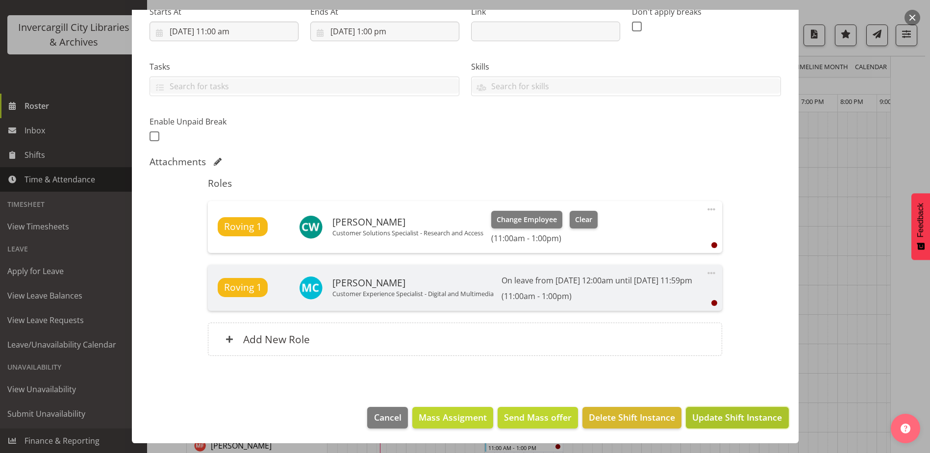
click at [724, 415] on span "Update Shift Instance" at bounding box center [737, 417] width 90 height 13
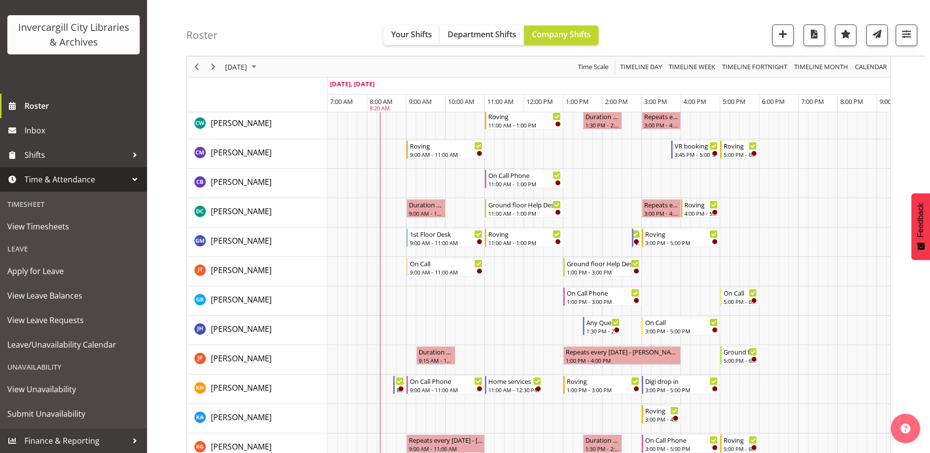
scroll to position [0, 0]
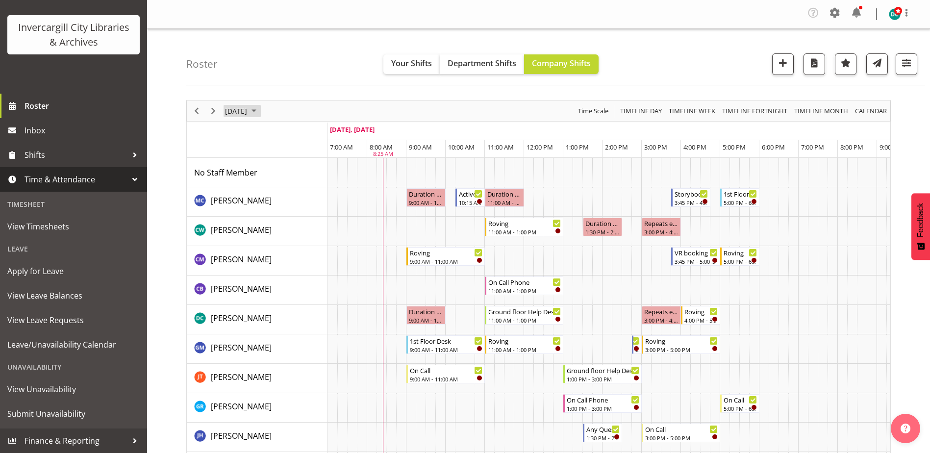
click at [235, 112] on span "[DATE]" at bounding box center [236, 111] width 24 height 12
click at [269, 202] on span "16" at bounding box center [266, 202] width 15 height 15
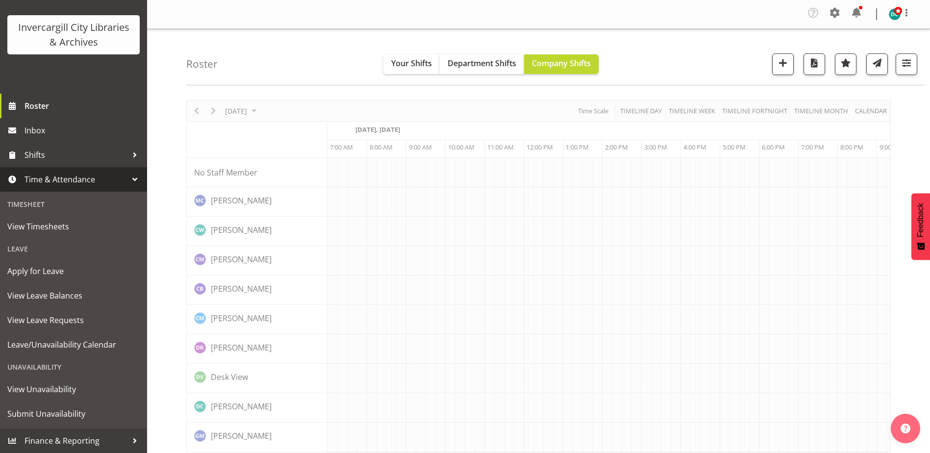
scroll to position [0, 25]
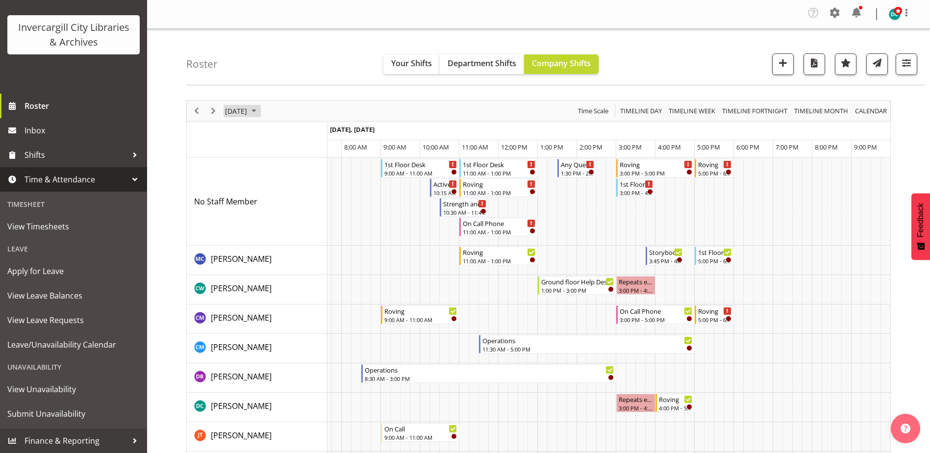
click at [260, 110] on span "September 16, 2025" at bounding box center [254, 111] width 12 height 12
click at [312, 255] on button "[DATE]" at bounding box center [320, 256] width 33 height 14
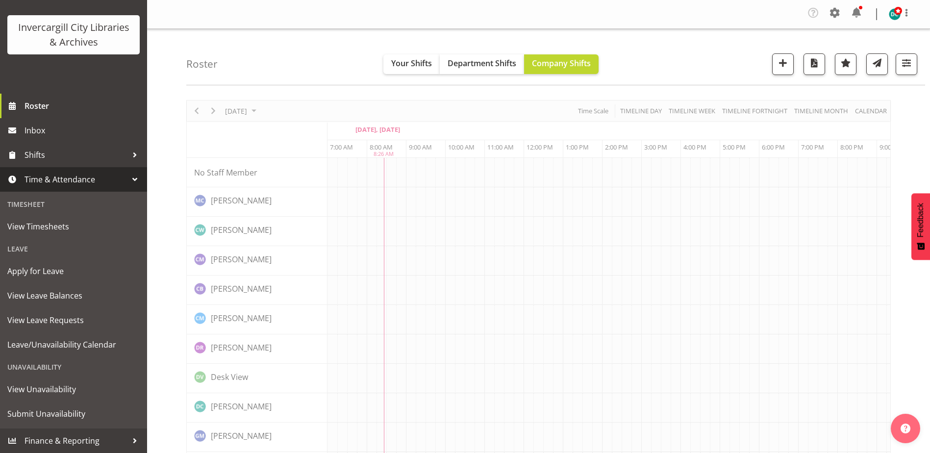
scroll to position [0, 25]
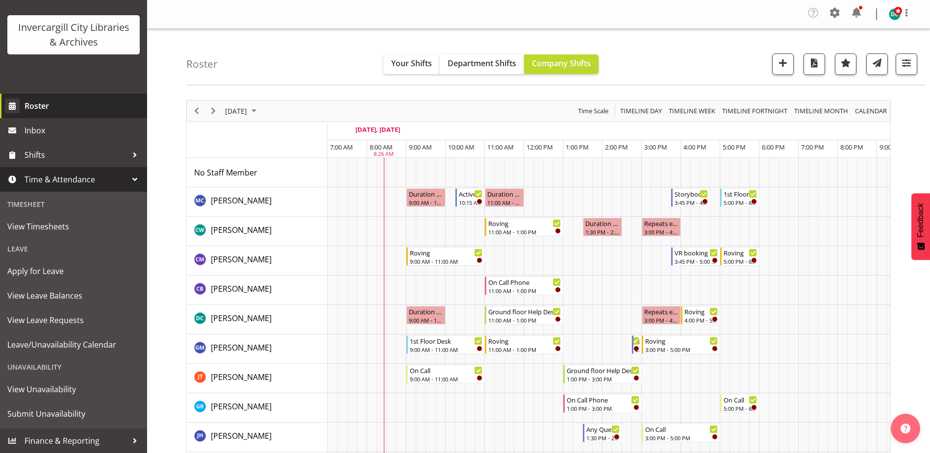
scroll to position [0, 25]
